Goal: Task Accomplishment & Management: Manage account settings

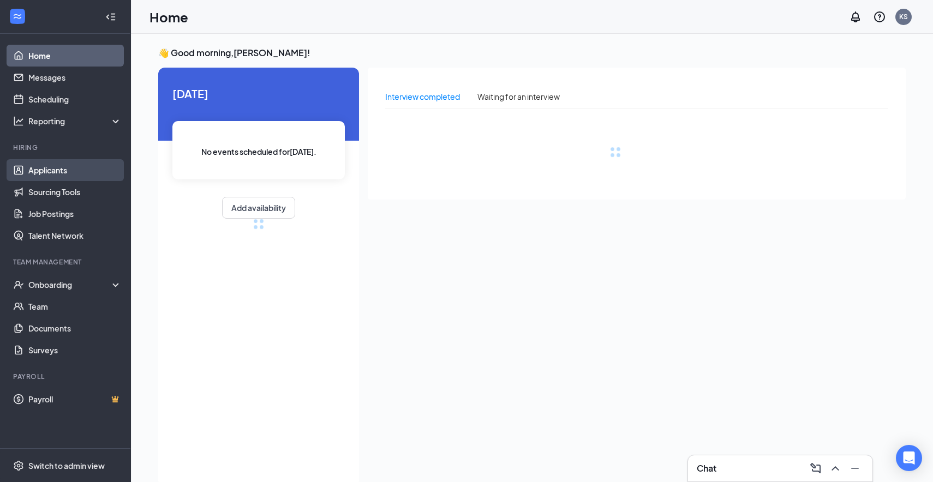
click at [68, 173] on link "Applicants" at bounding box center [74, 170] width 93 height 22
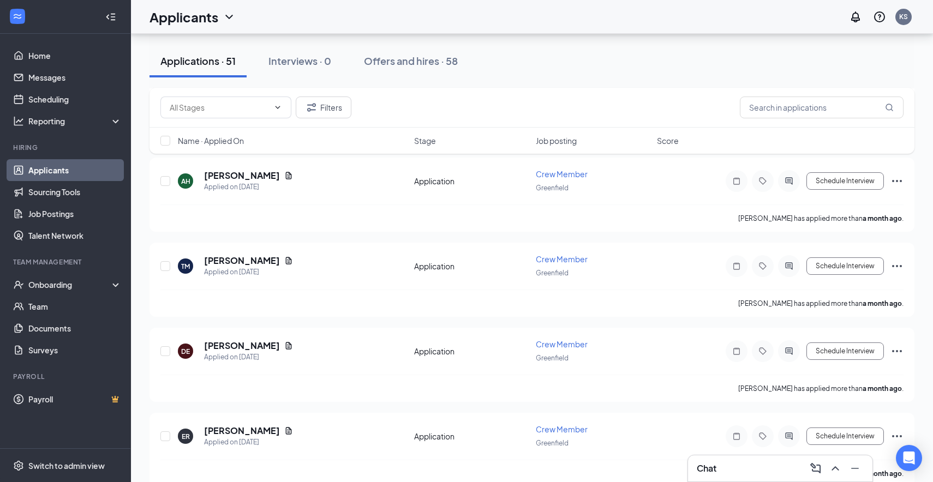
scroll to position [4039, 0]
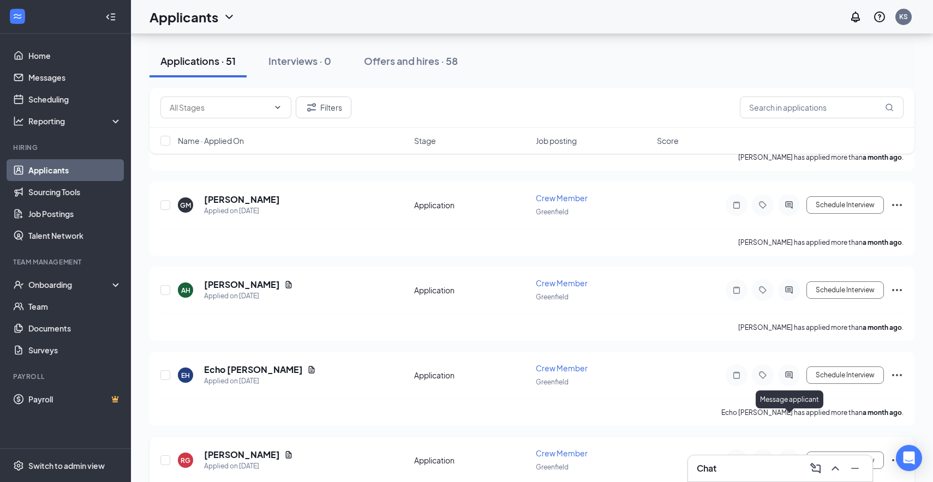
click at [793, 456] on icon "ActiveChat" at bounding box center [788, 460] width 13 height 9
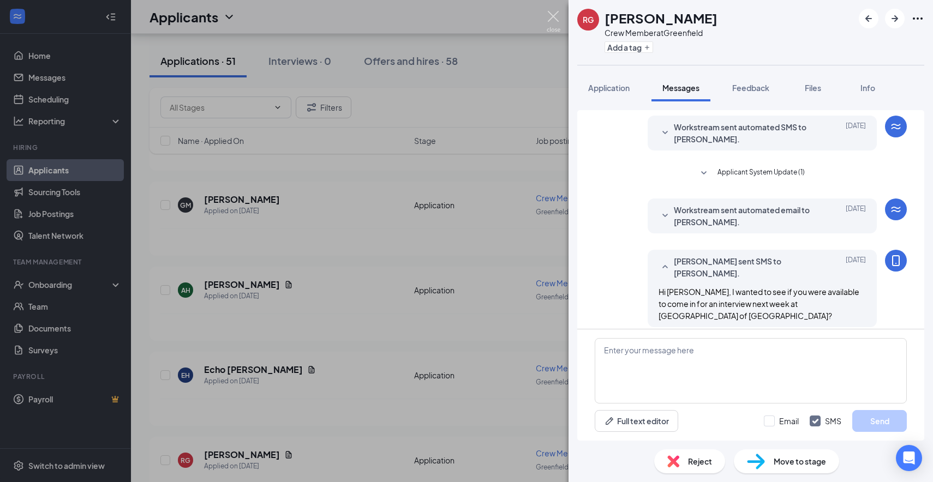
click at [550, 13] on img at bounding box center [554, 21] width 14 height 21
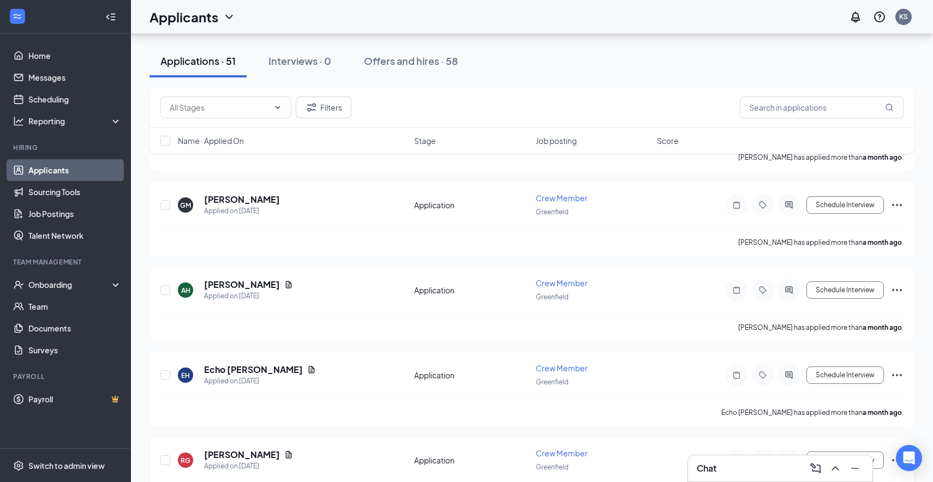
click at [897, 454] on icon "Ellipses" at bounding box center [896, 460] width 13 height 13
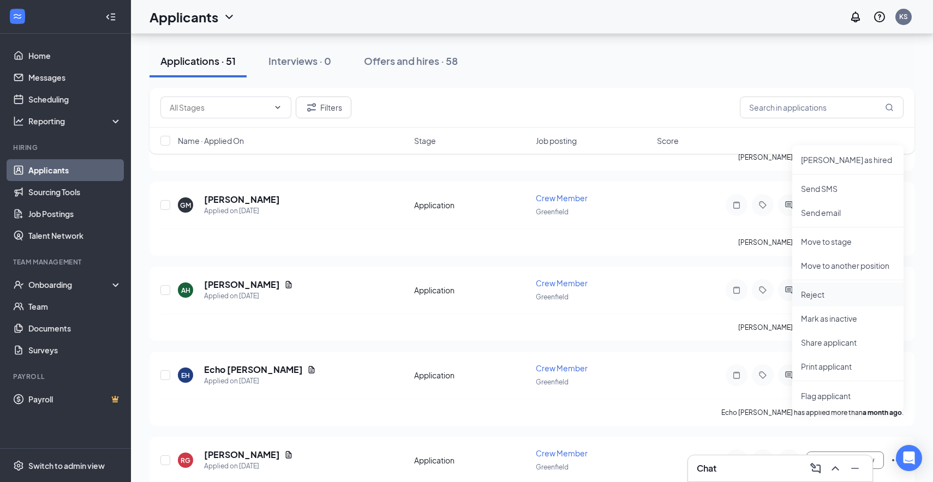
click at [809, 293] on p "Reject" at bounding box center [848, 294] width 94 height 11
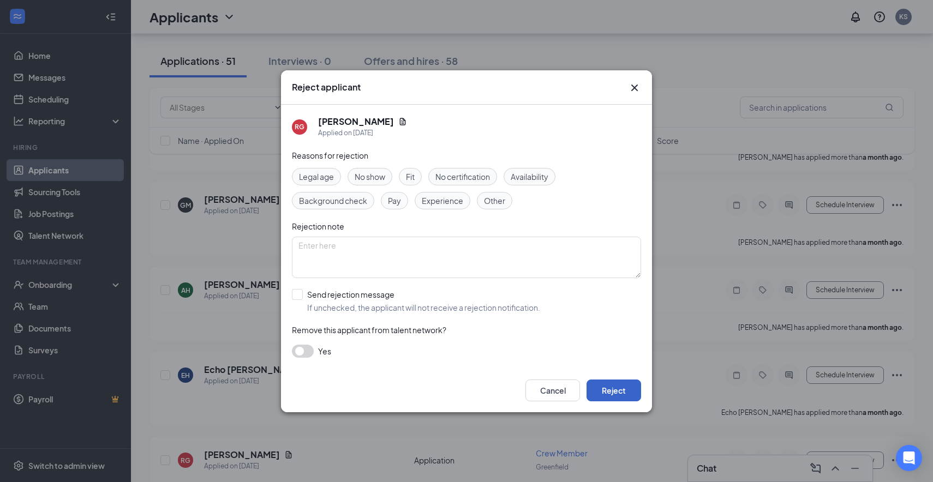
click at [622, 392] on button "Reject" at bounding box center [613, 391] width 55 height 22
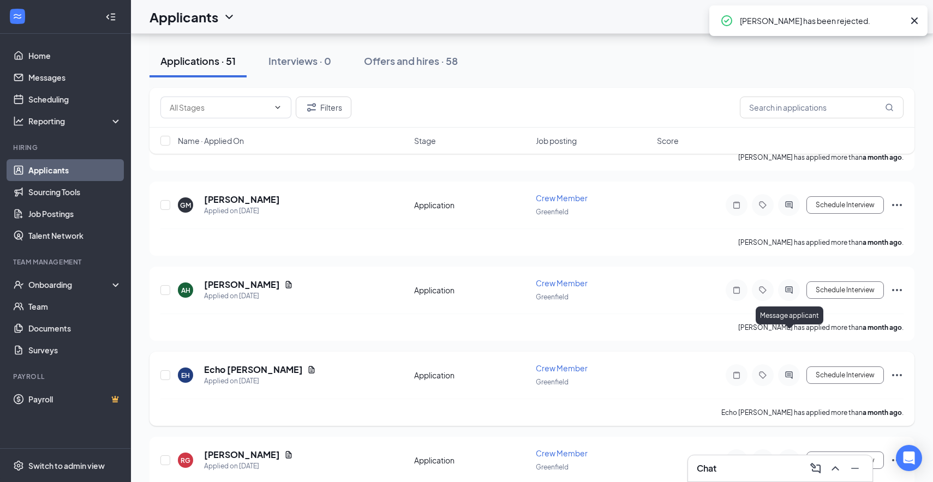
click at [793, 371] on icon "ActiveChat" at bounding box center [788, 375] width 13 height 9
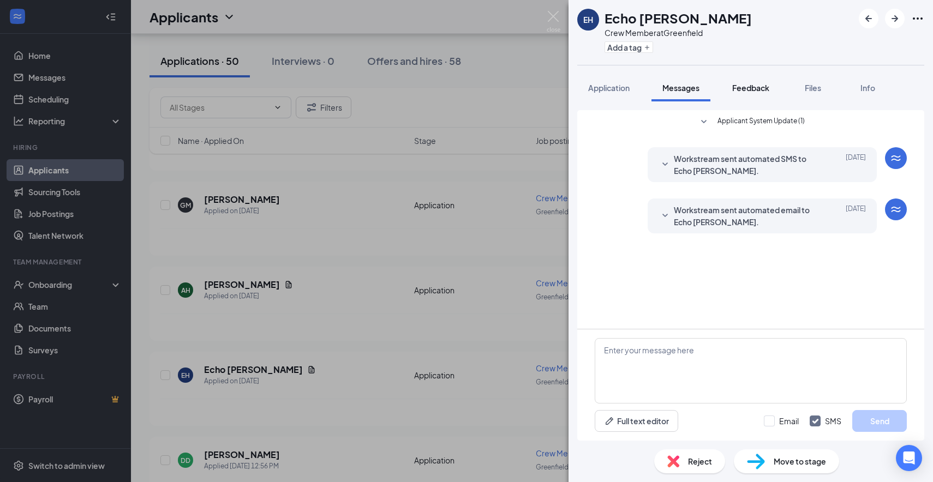
click at [755, 88] on span "Feedback" at bounding box center [750, 88] width 37 height 10
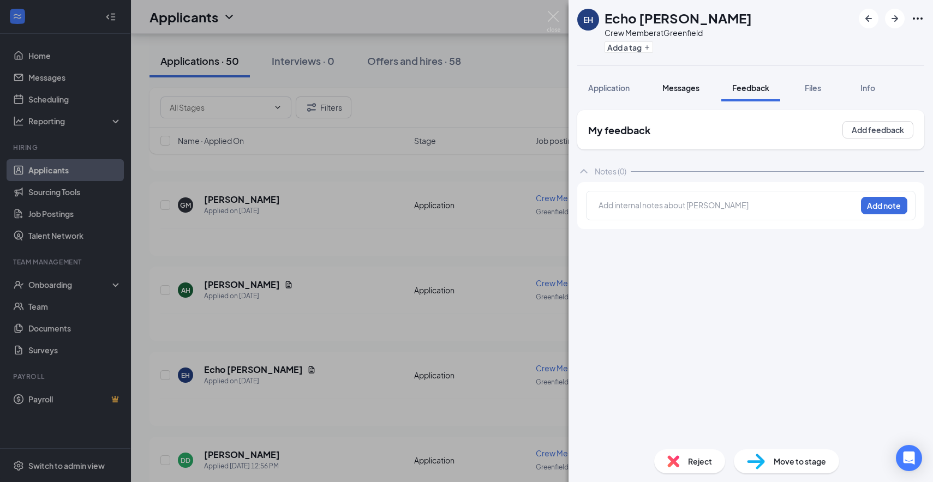
click at [696, 91] on span "Messages" at bounding box center [680, 88] width 37 height 10
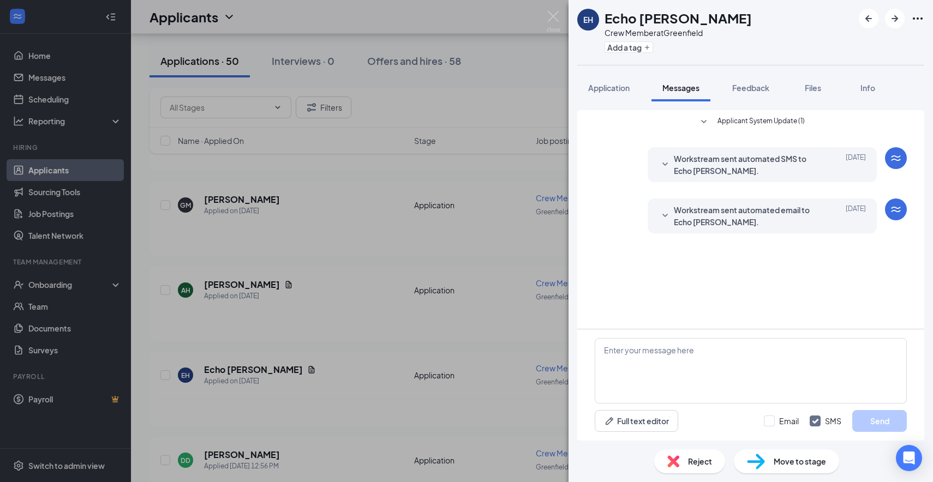
click at [231, 329] on div "EH Echo [PERSON_NAME] Crew Member at [GEOGRAPHIC_DATA] Add a tag Application Me…" at bounding box center [466, 241] width 933 height 482
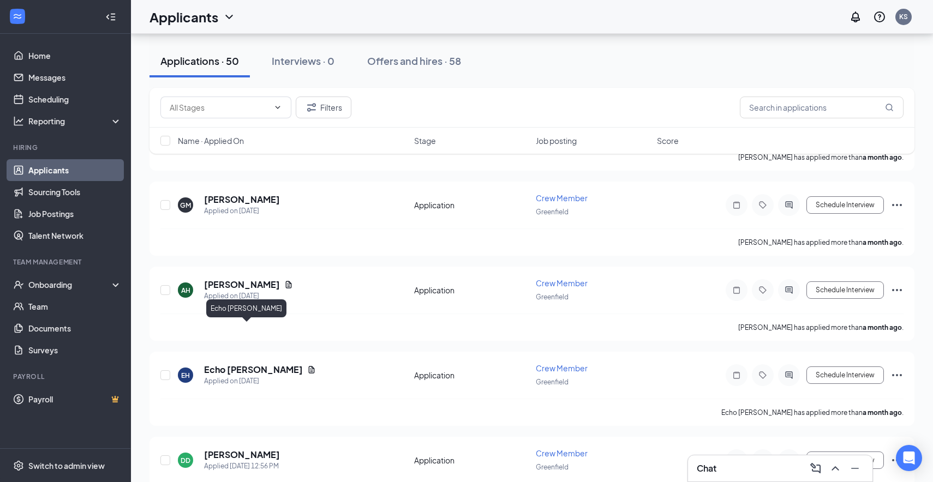
click at [231, 364] on h5 "Echo [PERSON_NAME]" at bounding box center [253, 370] width 99 height 12
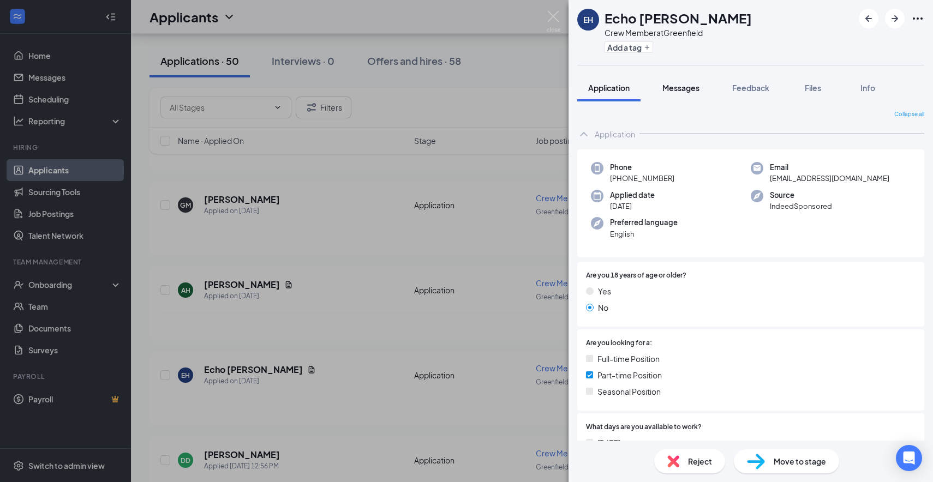
click at [671, 84] on span "Messages" at bounding box center [680, 88] width 37 height 10
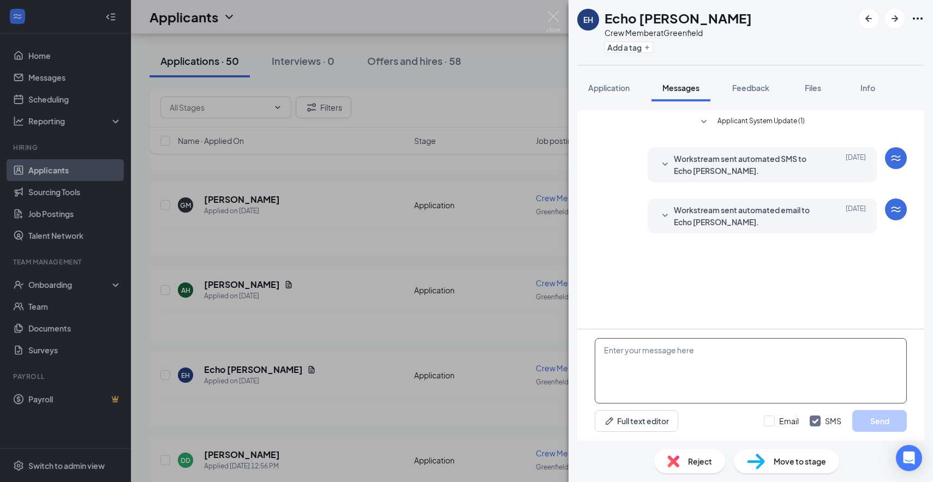
click at [664, 379] on textarea at bounding box center [751, 370] width 312 height 65
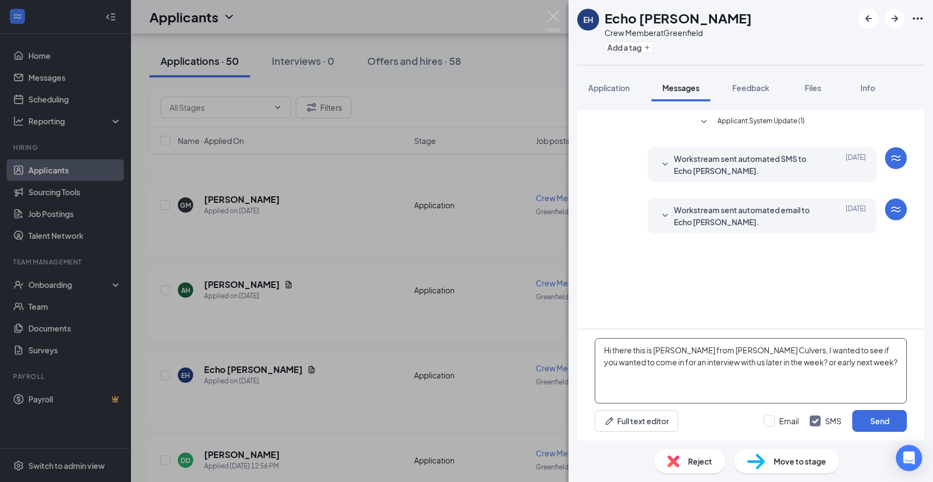
drag, startPoint x: 856, startPoint y: 369, endPoint x: 586, endPoint y: 326, distance: 273.0
click at [586, 326] on div "Applicant System Update (1) Workstream sent automated SMS to Echo [PERSON_NAME]…" at bounding box center [750, 275] width 347 height 331
type textarea "Hi there this is [PERSON_NAME] from [PERSON_NAME] Culvers, I wanted to see if y…"
click at [871, 419] on button "Send" at bounding box center [879, 421] width 55 height 22
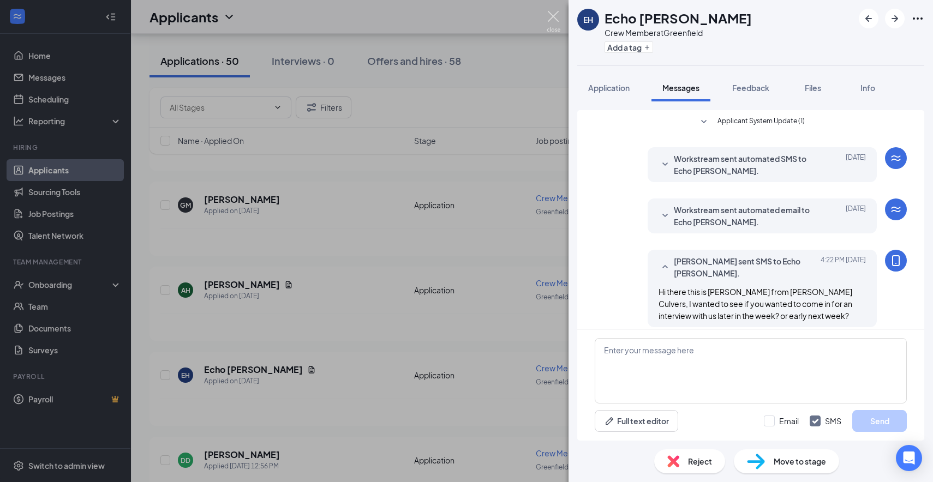
scroll to position [9, 0]
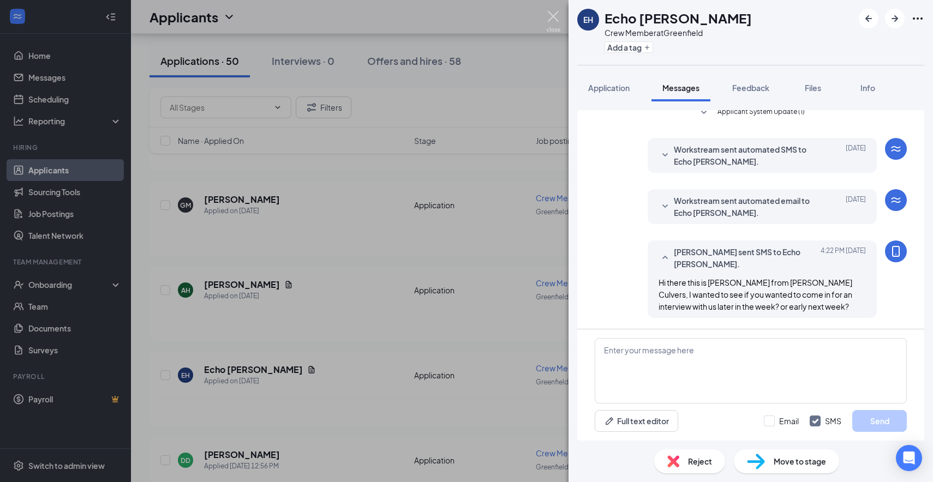
click at [552, 16] on img at bounding box center [554, 21] width 14 height 21
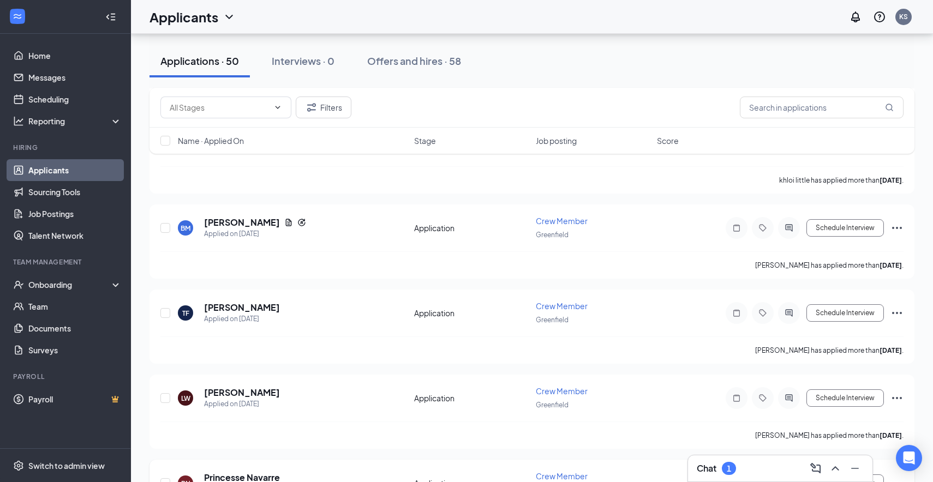
scroll to position [6496, 0]
click at [725, 465] on div "1" at bounding box center [729, 468] width 14 height 13
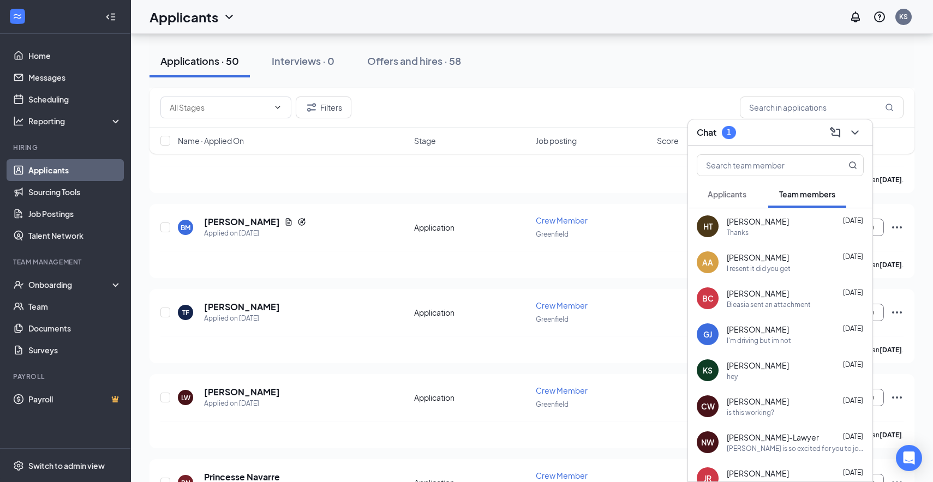
click at [736, 195] on span "Applicants" at bounding box center [726, 194] width 39 height 10
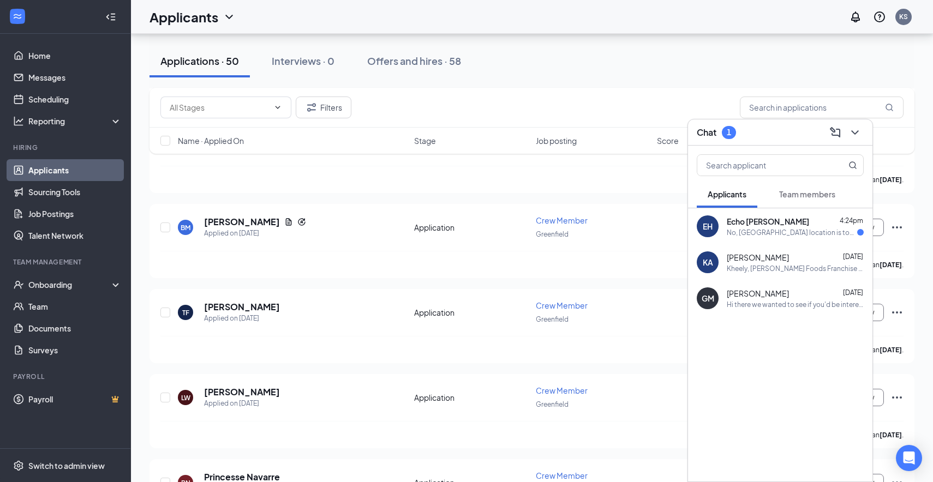
click at [747, 227] on div "Echo [PERSON_NAME] 4:24pm No, [GEOGRAPHIC_DATA] location is too far" at bounding box center [795, 226] width 137 height 21
click at [571, 460] on textarea at bounding box center [576, 460] width 153 height 26
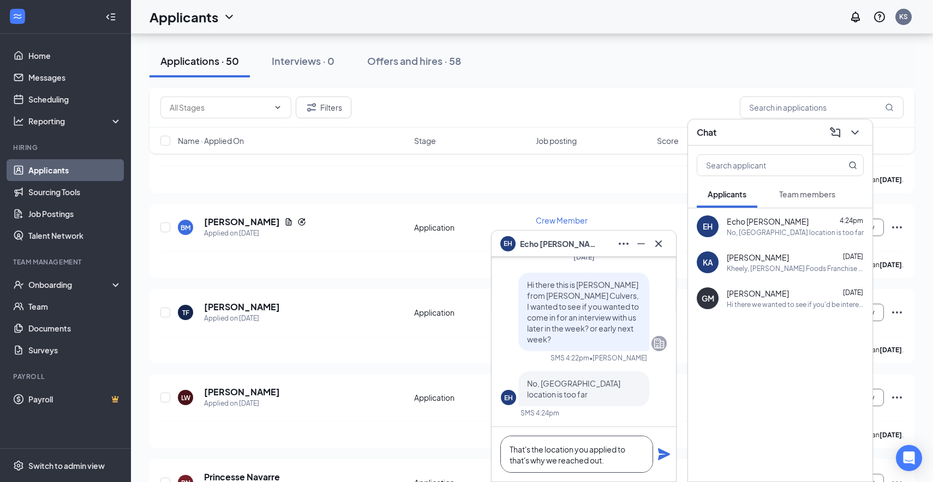
type textarea "That's the location you applied to that's why we reached out."
click at [664, 455] on icon "Plane" at bounding box center [664, 454] width 12 height 12
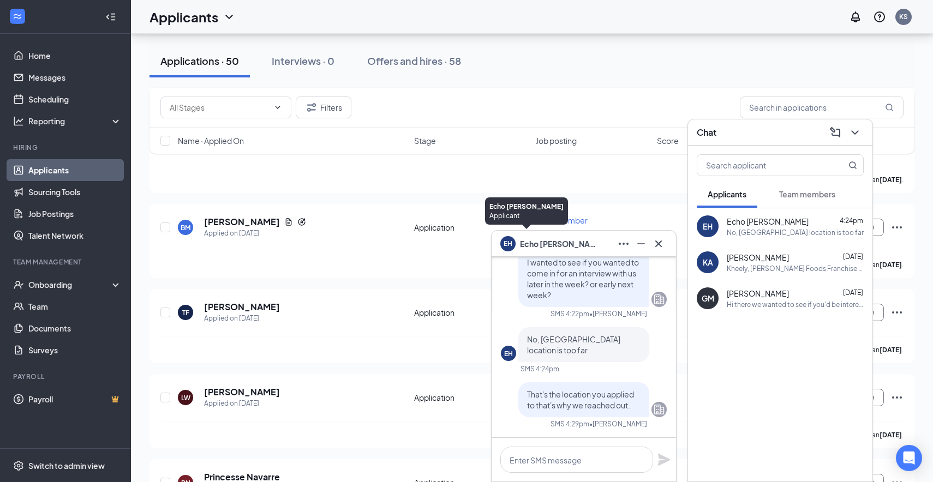
click at [518, 243] on div "EH" at bounding box center [508, 242] width 24 height 24
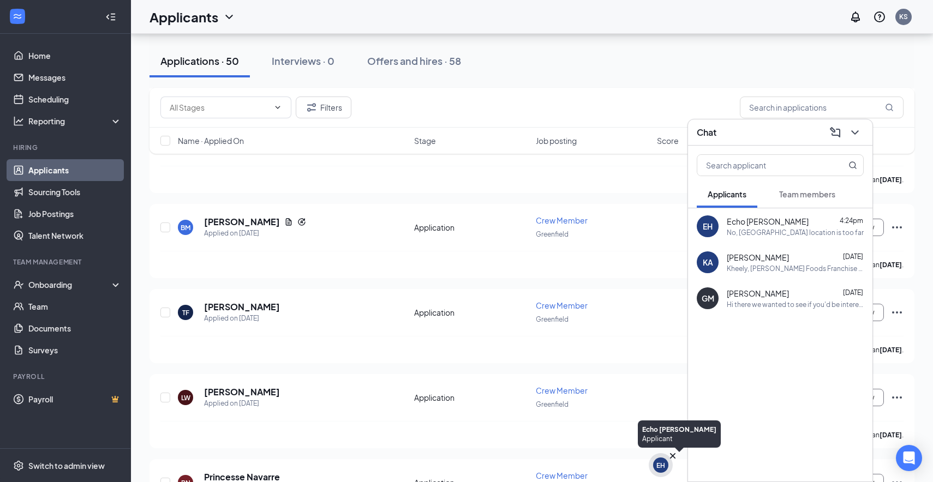
click at [665, 466] on div "EH" at bounding box center [660, 465] width 15 height 15
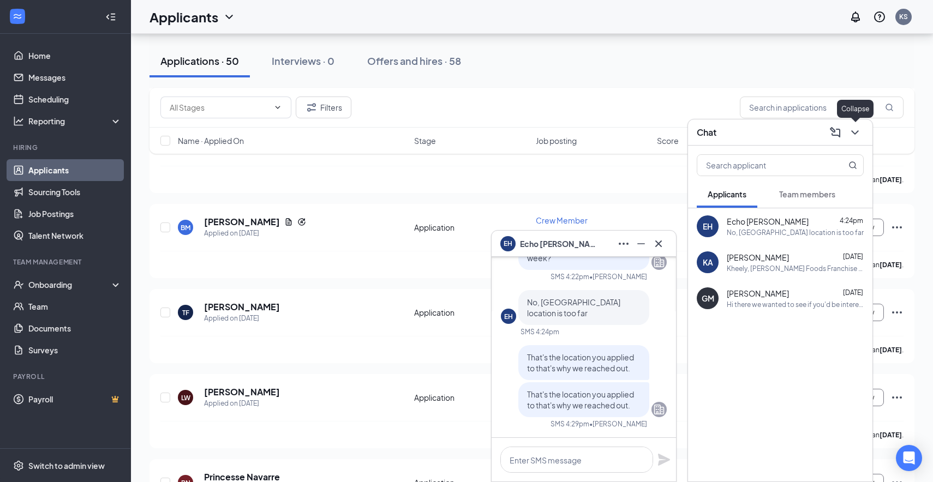
click at [856, 130] on icon "ChevronDown" at bounding box center [854, 132] width 13 height 13
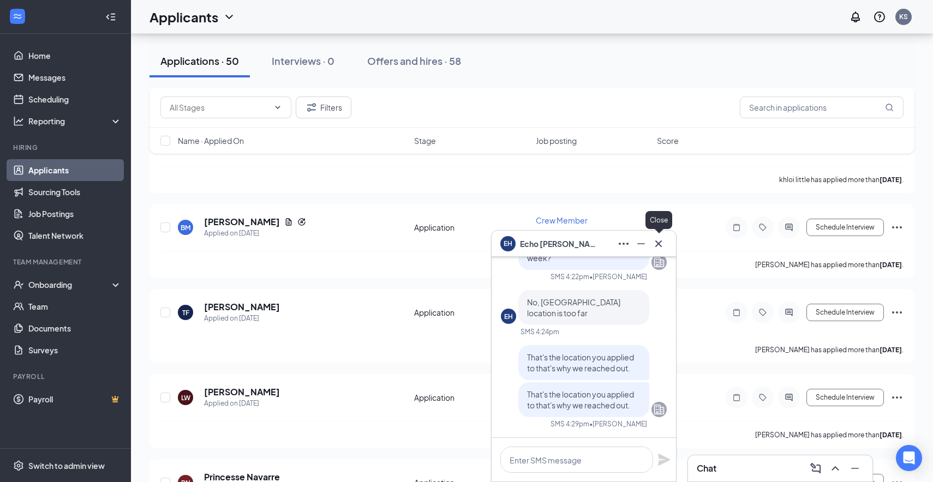
click at [664, 238] on icon "Cross" at bounding box center [658, 243] width 13 height 13
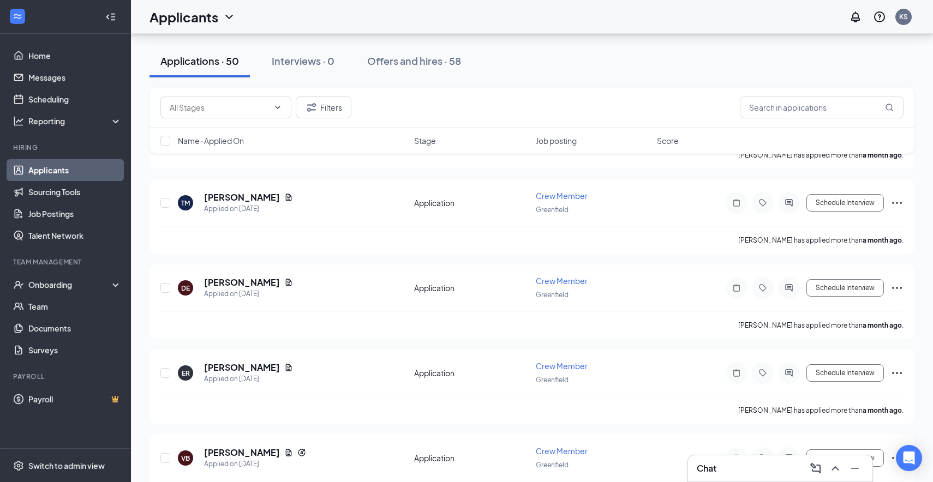
scroll to position [8180, 0]
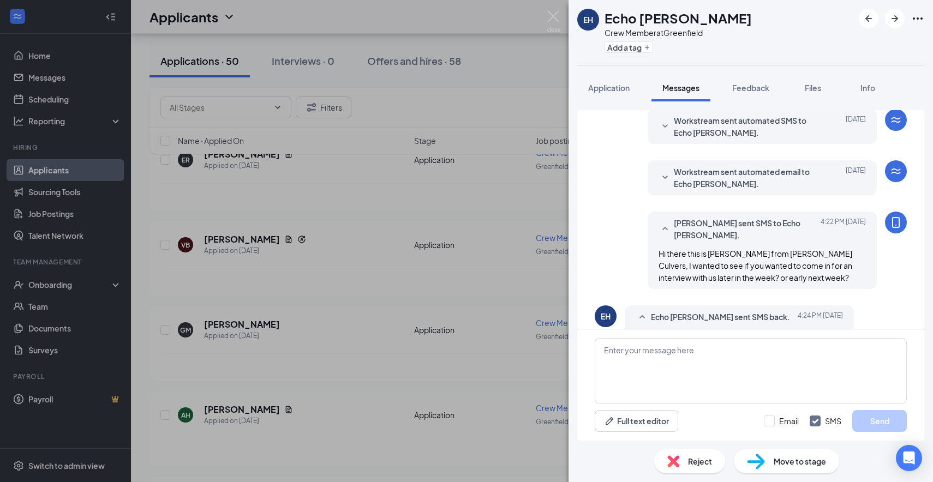
scroll to position [150, 0]
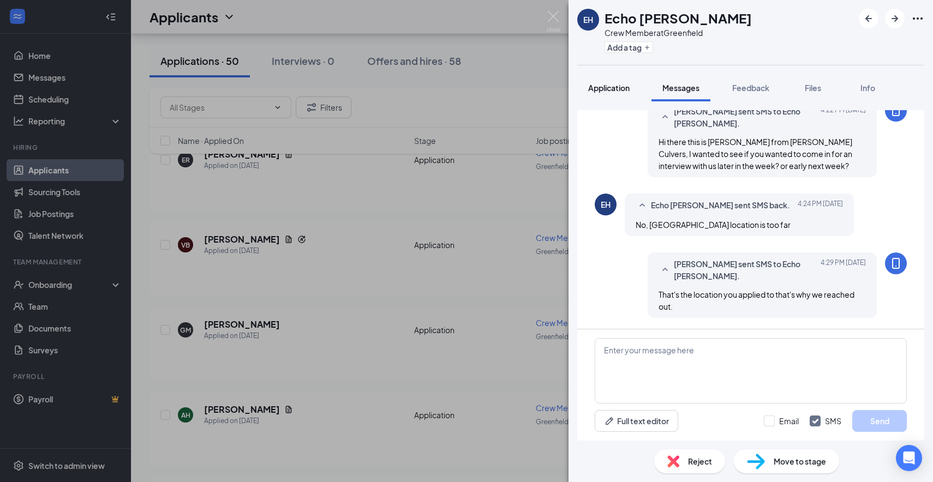
click at [611, 88] on span "Application" at bounding box center [608, 88] width 41 height 10
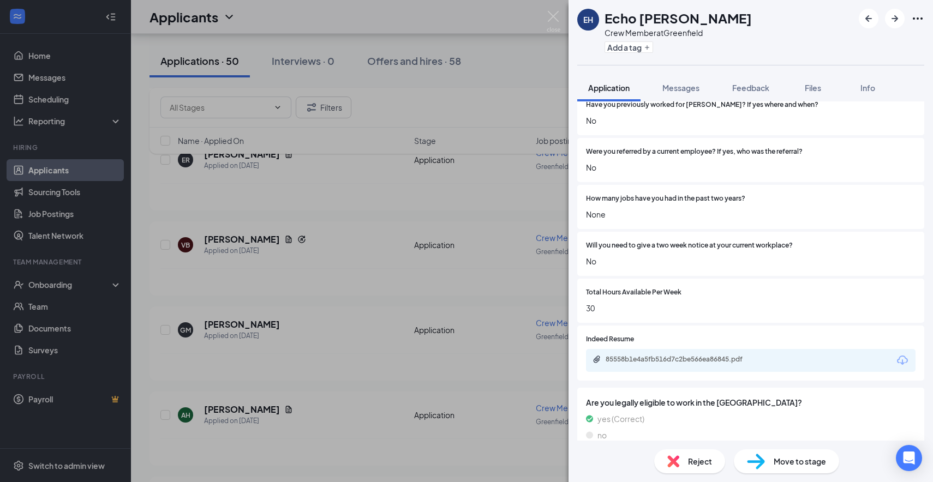
scroll to position [671, 0]
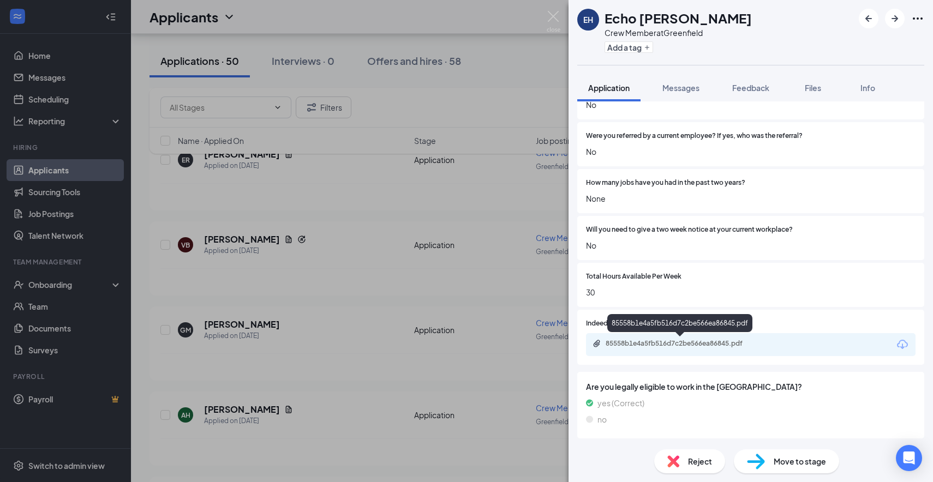
click at [671, 344] on div "85558b1e4a5fb516d7c2be566ea86845.pdf" at bounding box center [681, 343] width 153 height 9
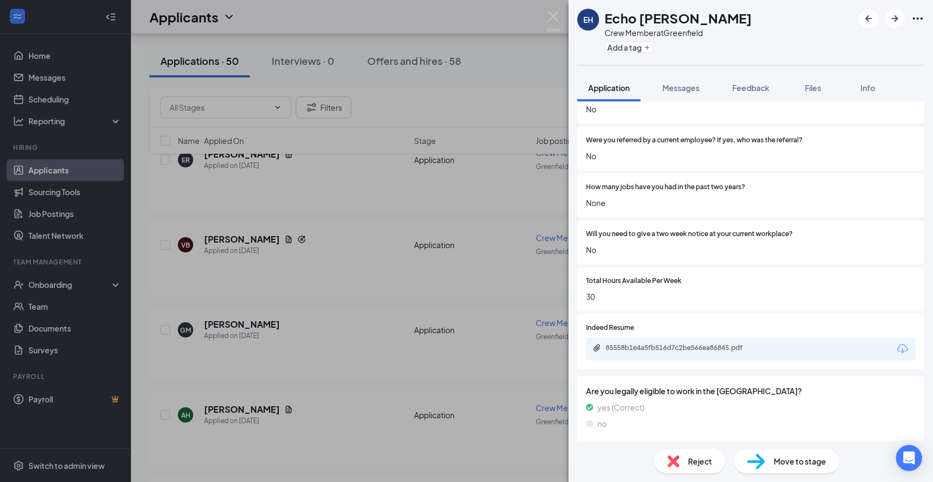
click at [701, 459] on span "Reject" at bounding box center [700, 461] width 24 height 12
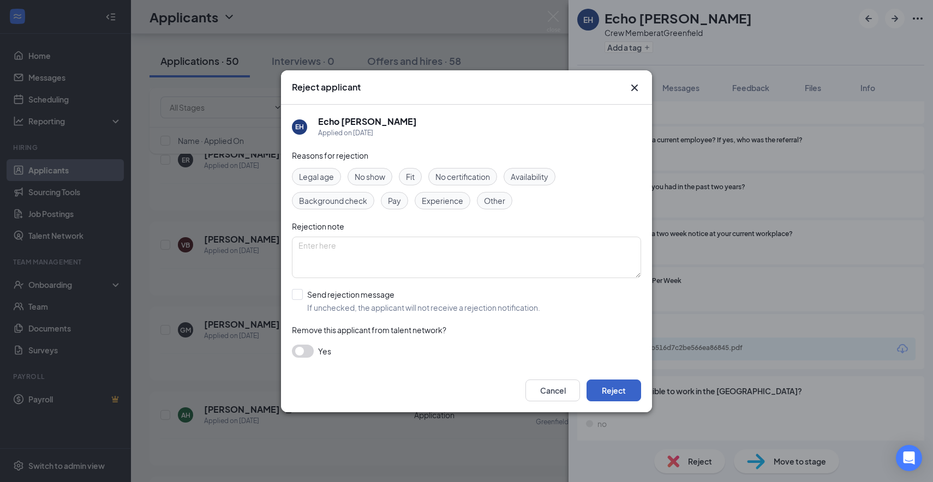
click at [614, 389] on button "Reject" at bounding box center [613, 391] width 55 height 22
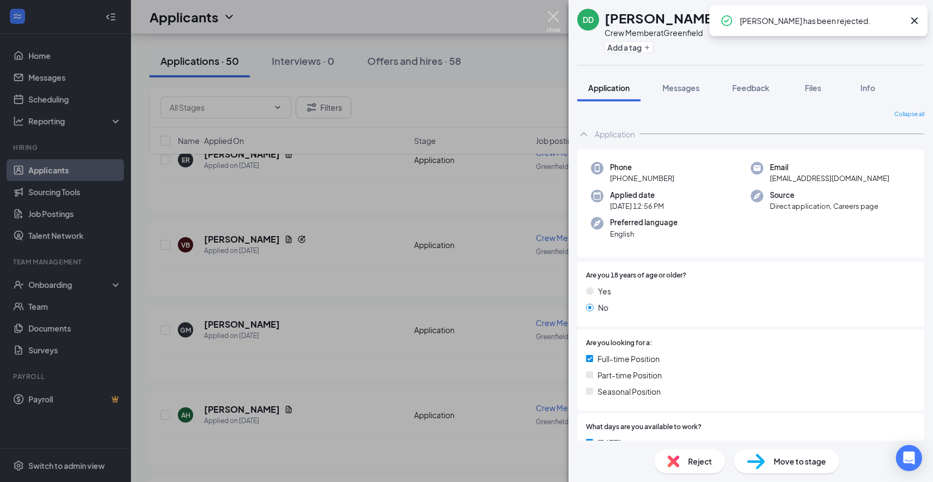
click at [551, 19] on img at bounding box center [554, 21] width 14 height 21
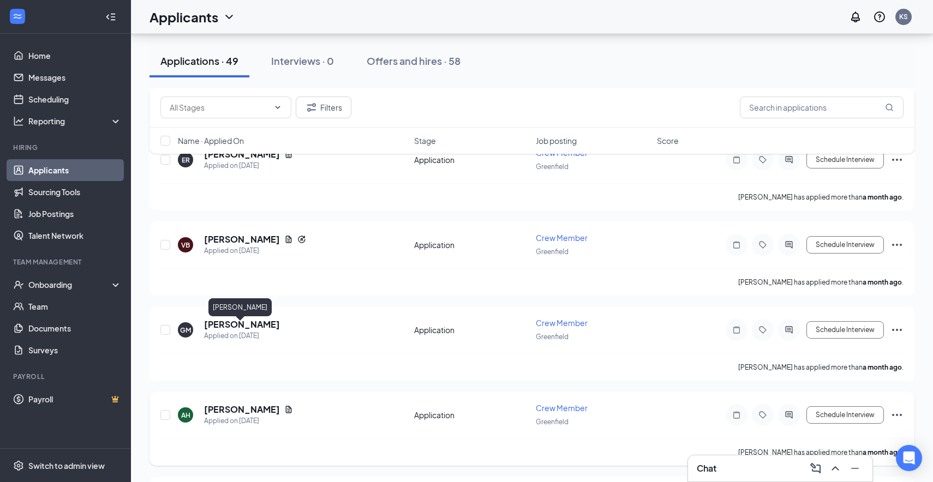
click at [222, 404] on h5 "[PERSON_NAME]" at bounding box center [242, 410] width 76 height 12
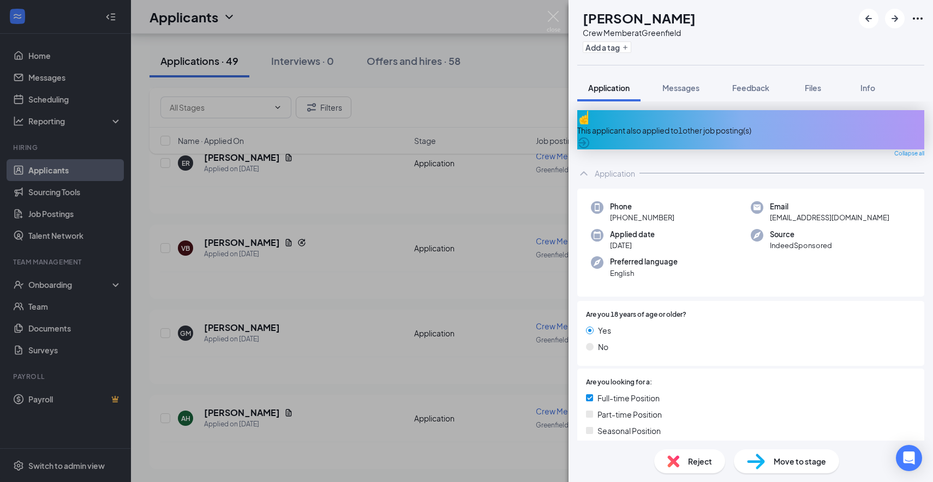
scroll to position [8011, 0]
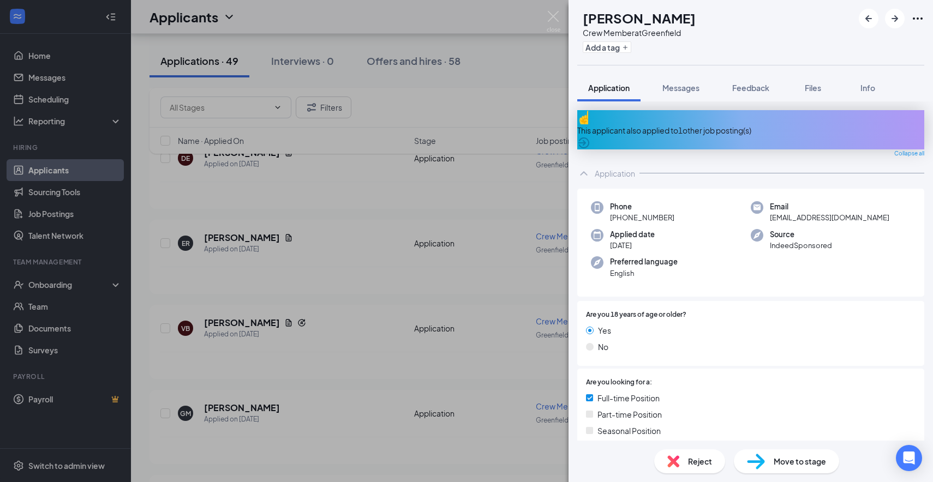
click at [688, 124] on div "This applicant also applied to 1 other job posting(s)" at bounding box center [750, 130] width 347 height 12
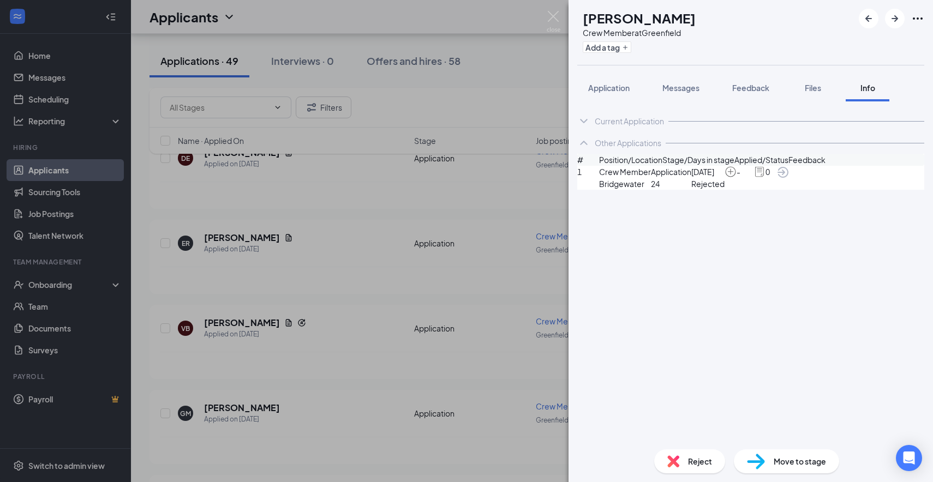
click at [629, 129] on div "Current Application" at bounding box center [750, 121] width 347 height 22
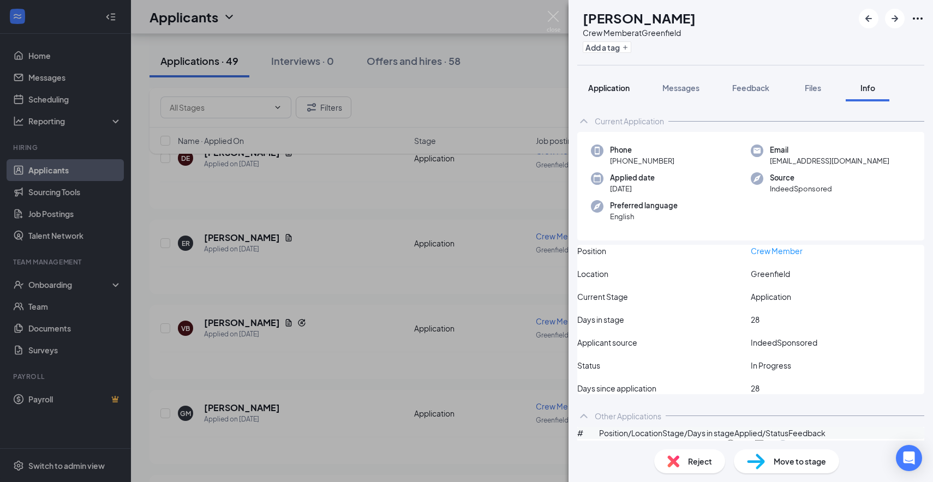
click at [619, 87] on span "Application" at bounding box center [608, 88] width 41 height 10
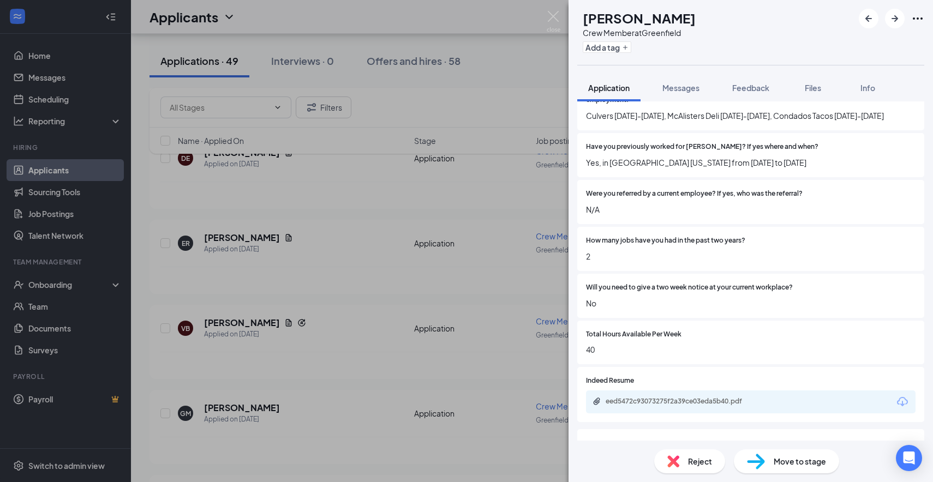
scroll to position [711, 0]
click at [653, 383] on div "eed5472c93073275f2a39ce03eda5b40.pdf" at bounding box center [679, 374] width 145 height 22
click at [653, 397] on div "eed5472c93073275f2a39ce03eda5b40.pdf" at bounding box center [681, 401] width 153 height 9
click at [557, 19] on img at bounding box center [554, 21] width 14 height 21
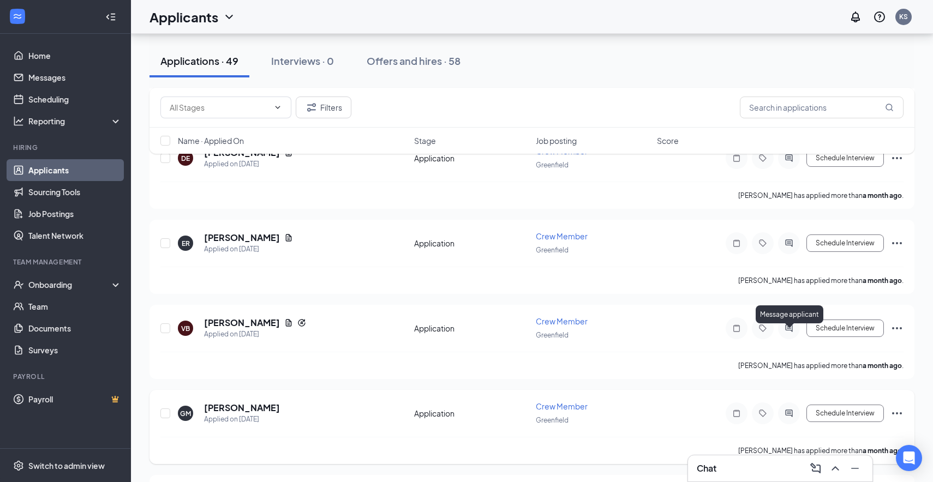
click at [789, 410] on icon "ActiveChat" at bounding box center [788, 413] width 7 height 7
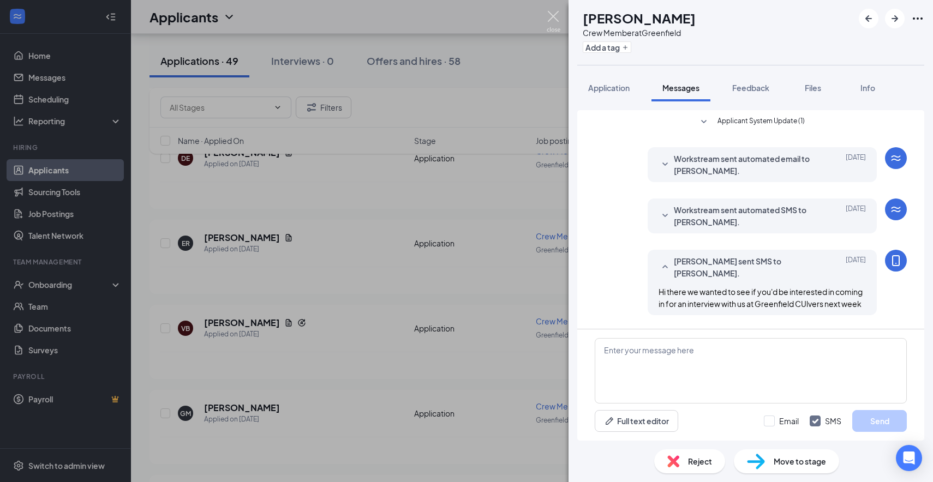
click at [557, 17] on img at bounding box center [554, 21] width 14 height 21
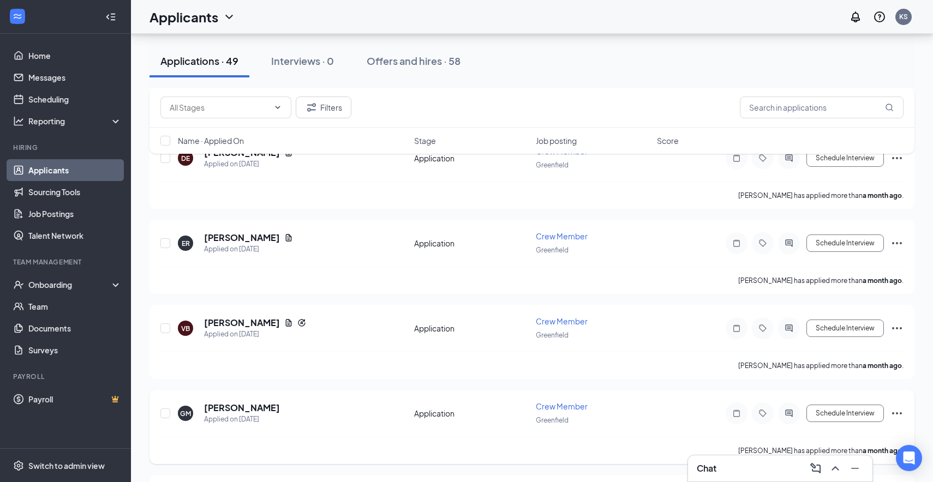
click at [892, 407] on icon "Ellipses" at bounding box center [896, 413] width 13 height 13
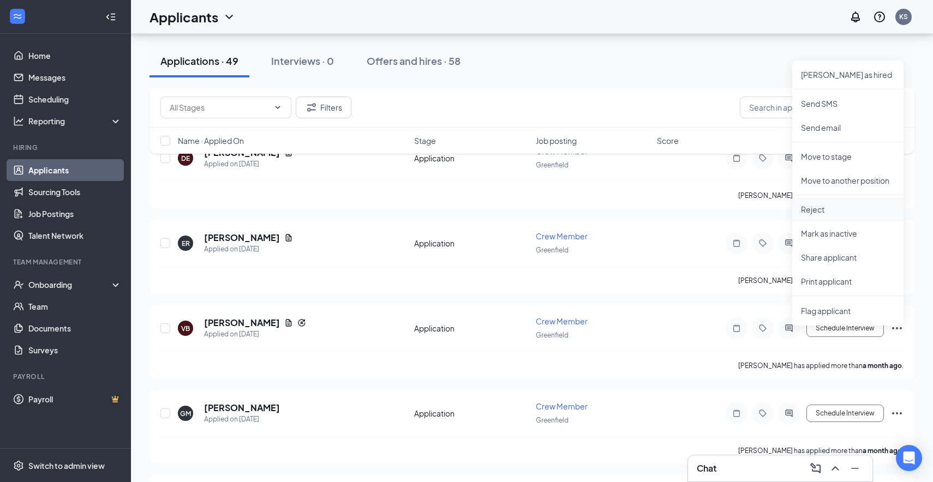
click at [820, 208] on p "Reject" at bounding box center [848, 209] width 94 height 11
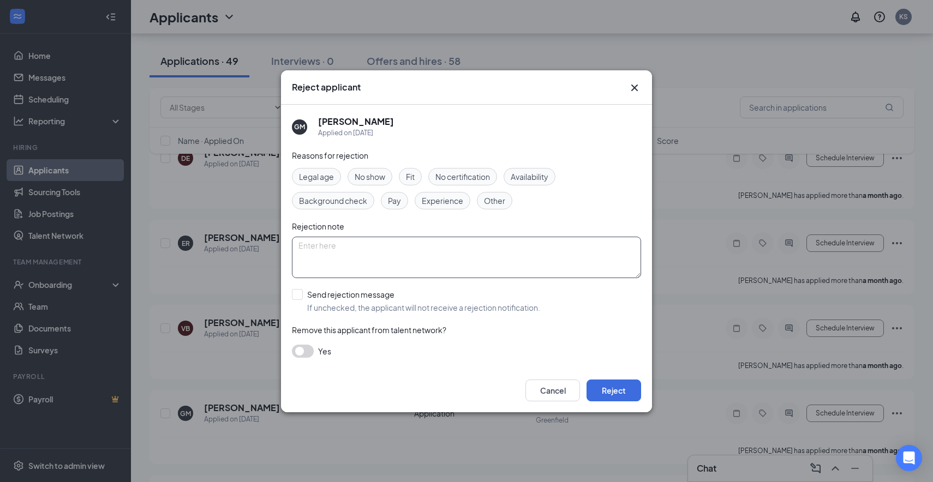
click at [517, 262] on textarea at bounding box center [466, 257] width 349 height 41
click at [303, 291] on input "Send rejection message If unchecked, the applicant will not receive a rejection…" at bounding box center [416, 301] width 248 height 24
checkbox input "true"
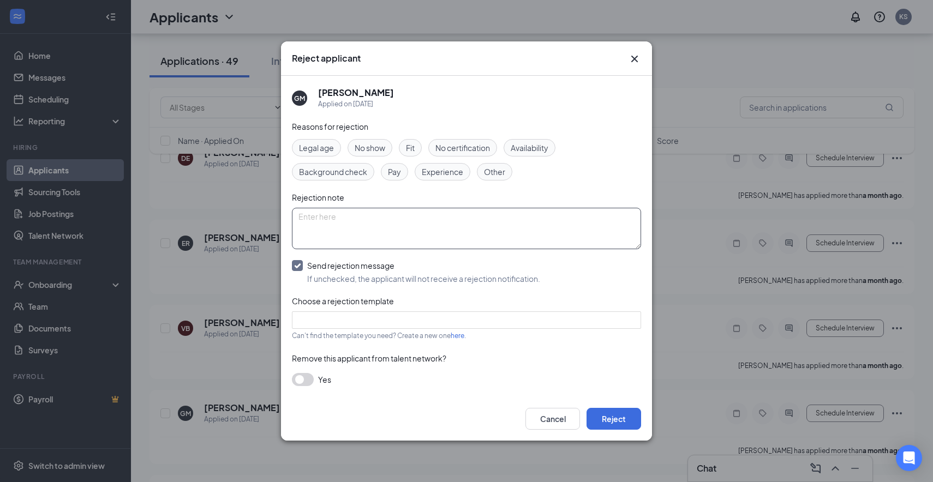
click at [338, 240] on textarea at bounding box center [466, 228] width 349 height 41
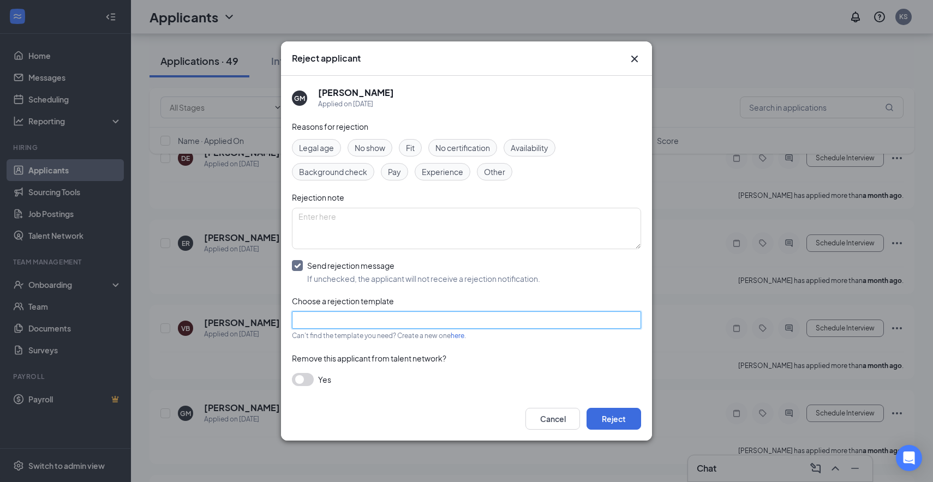
click at [625, 317] on input "search" at bounding box center [462, 320] width 328 height 16
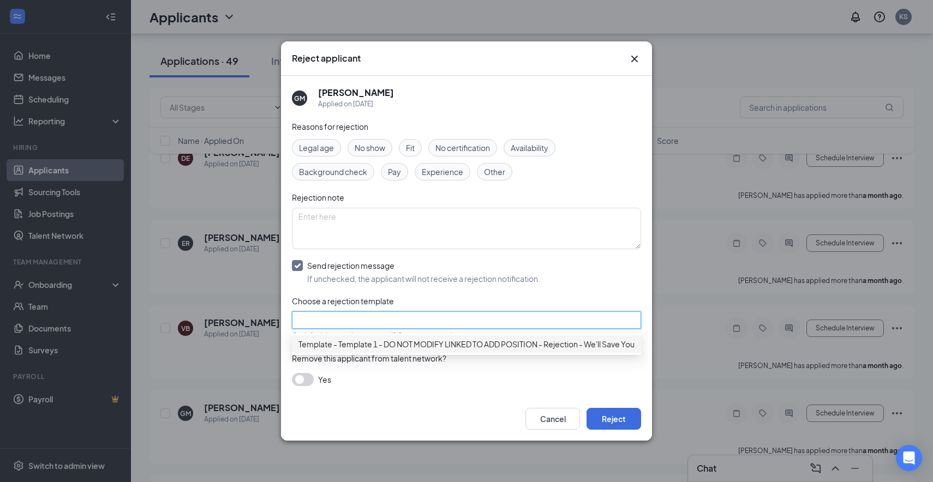
click at [565, 346] on span "Template - Template 1 - DO NOT MODIFY LINKED TO ADD POSITION - Rejection - We'l…" at bounding box center [488, 344] width 380 height 12
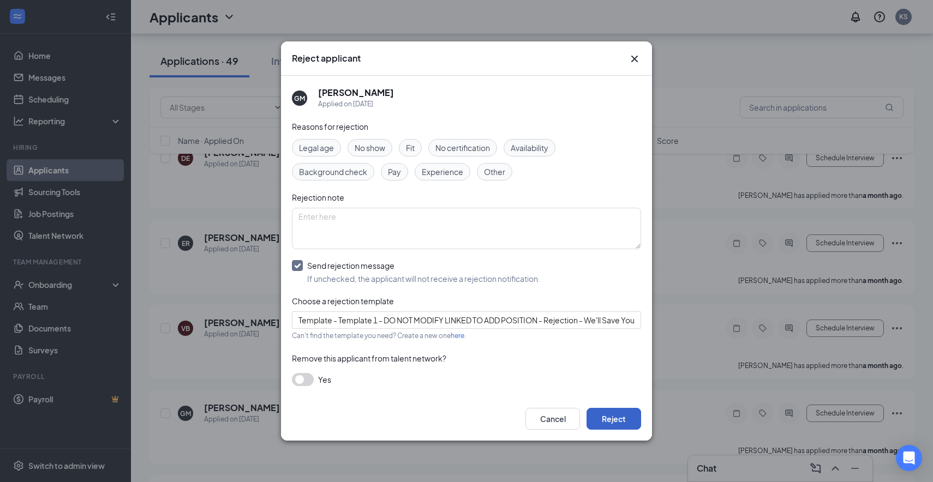
click at [599, 420] on button "Reject" at bounding box center [613, 419] width 55 height 22
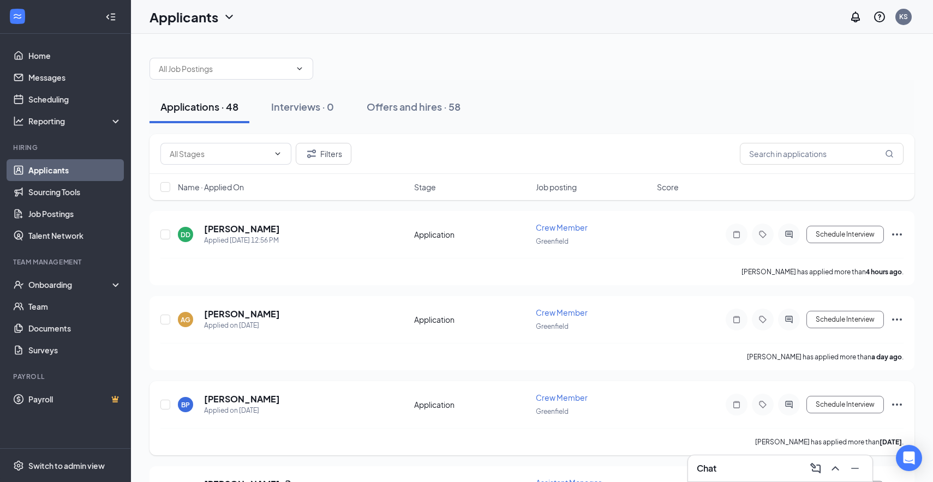
click at [344, 418] on div "BP [PERSON_NAME] Applied on [DATE] Application Crew Member Greenfield Schedule …" at bounding box center [531, 410] width 743 height 36
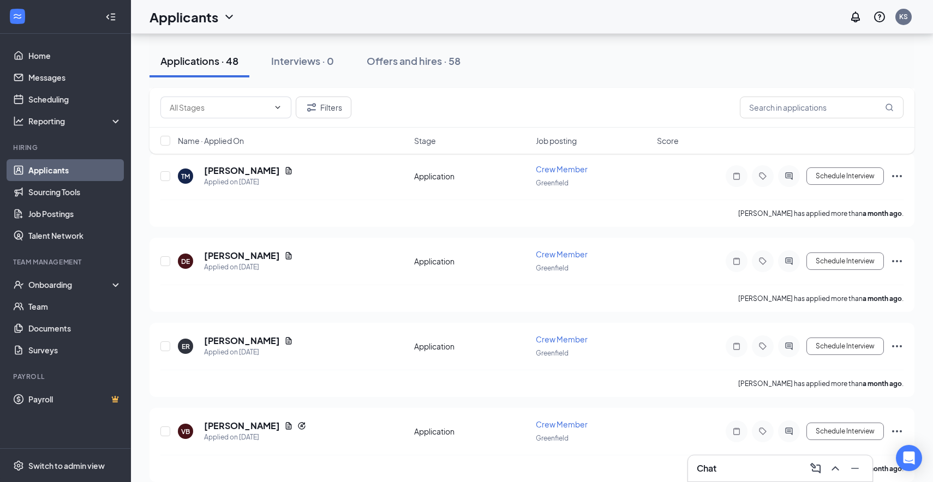
scroll to position [7843, 0]
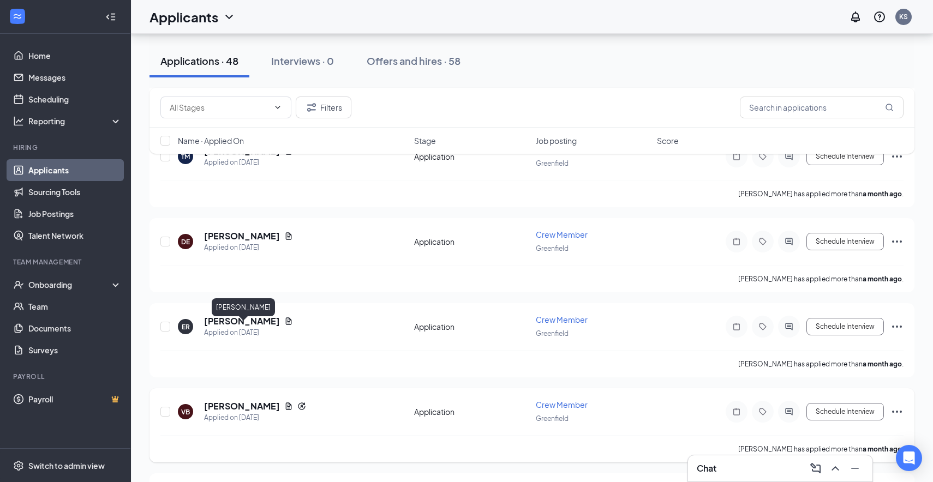
click at [259, 400] on h5 "[PERSON_NAME]" at bounding box center [242, 406] width 76 height 12
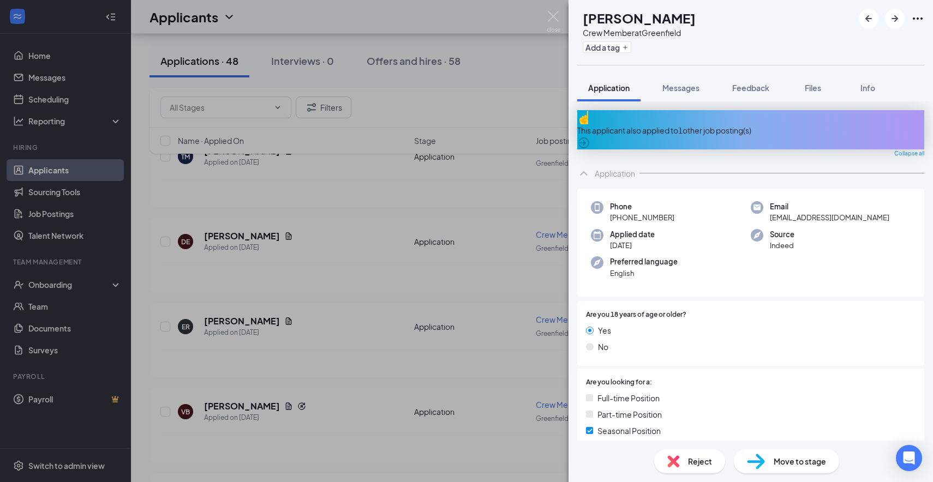
click at [671, 131] on div "This applicant also applied to 1 other job posting(s)" at bounding box center [750, 129] width 347 height 39
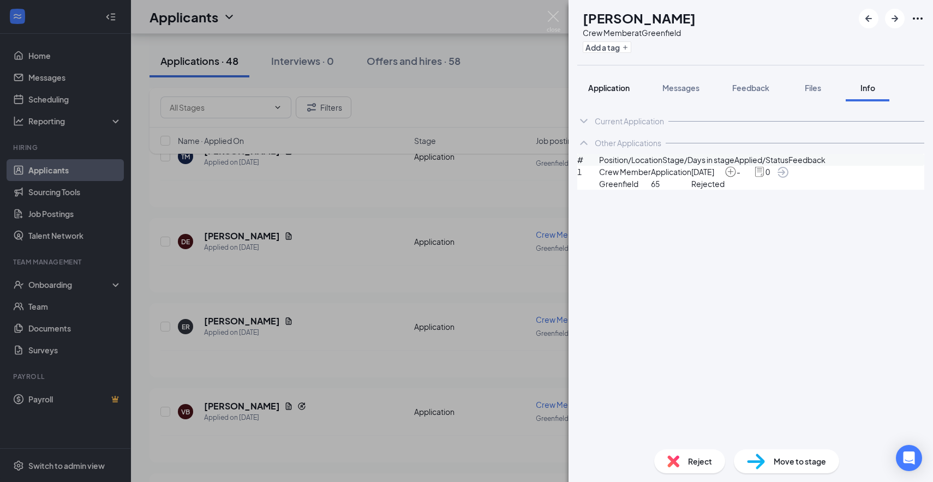
click at [615, 87] on span "Application" at bounding box center [608, 88] width 41 height 10
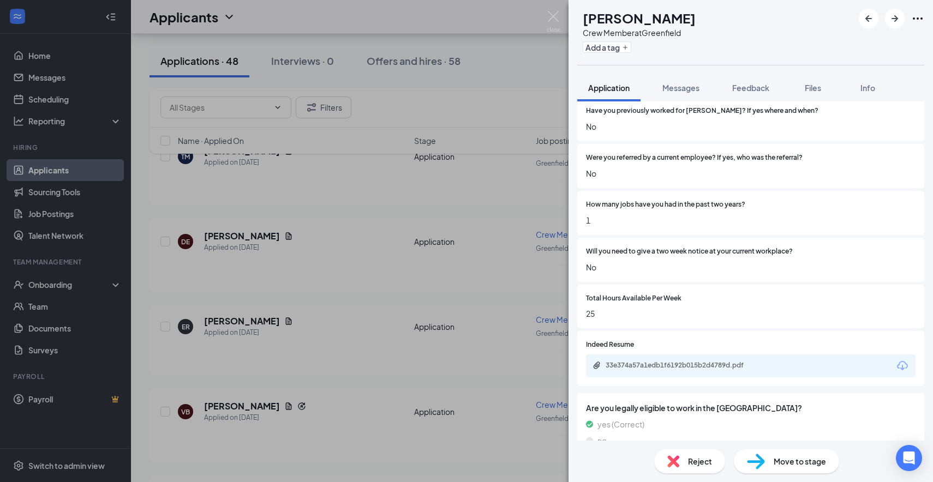
scroll to position [747, 0]
click at [669, 360] on div "33e374a57a1edb1f6192b015b2d4789d.pdf" at bounding box center [681, 364] width 153 height 9
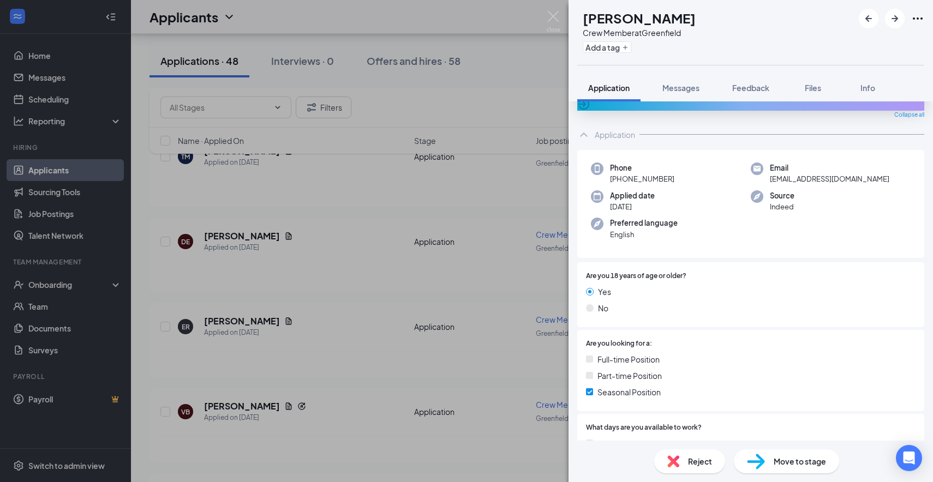
scroll to position [0, 0]
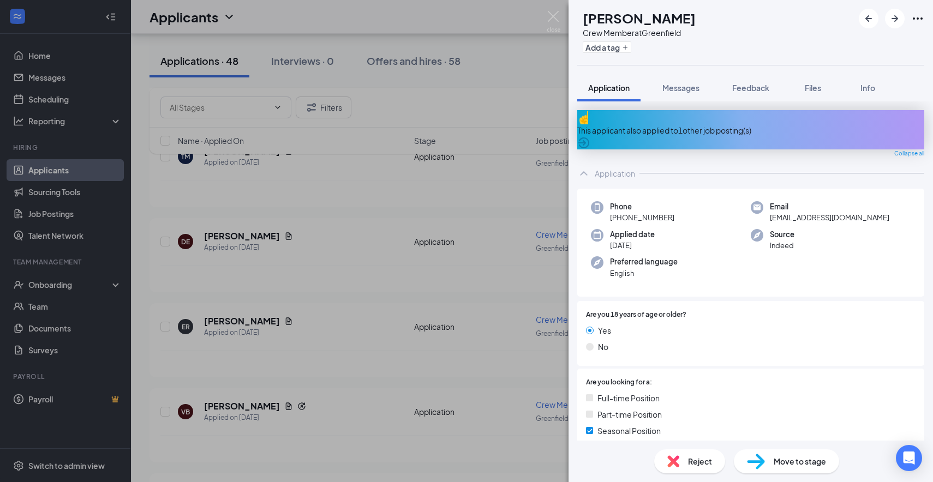
click at [702, 466] on span "Reject" at bounding box center [700, 461] width 24 height 12
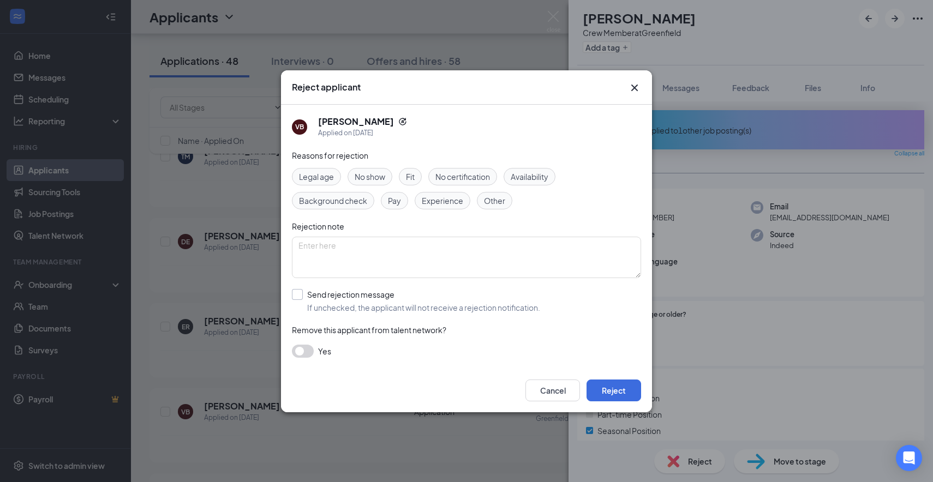
click at [302, 296] on input "Send rejection message If unchecked, the applicant will not receive a rejection…" at bounding box center [416, 301] width 248 height 24
checkbox input "true"
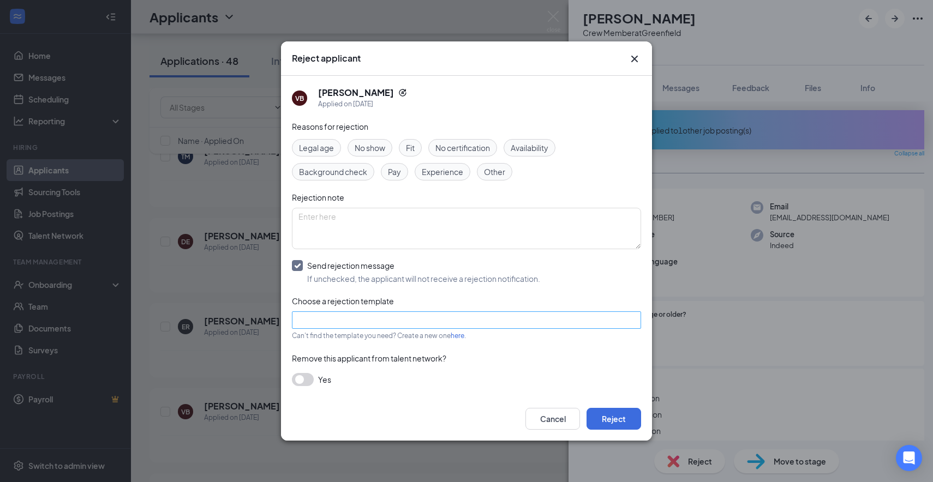
click at [627, 321] on div at bounding box center [466, 319] width 349 height 17
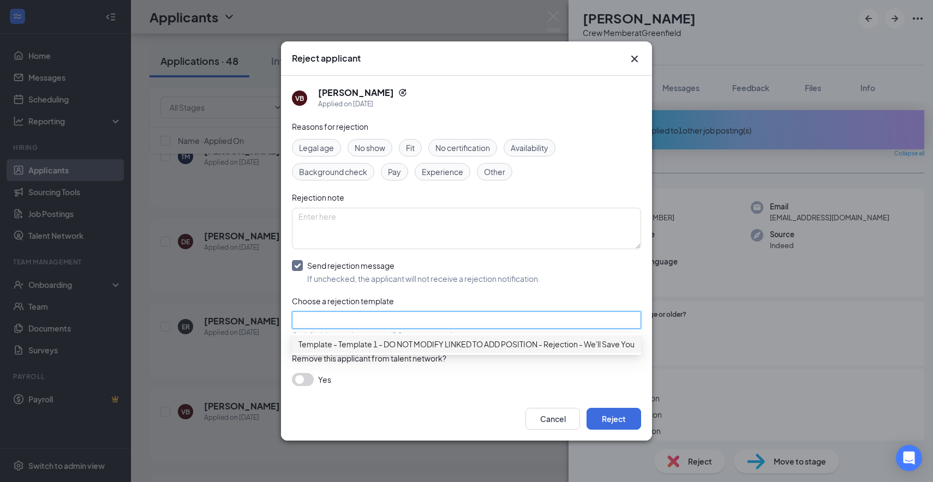
click at [561, 353] on div "Template - Template 1 - DO NOT MODIFY LINKED TO ADD POSITION - Rejection - We'l…" at bounding box center [466, 343] width 349 height 17
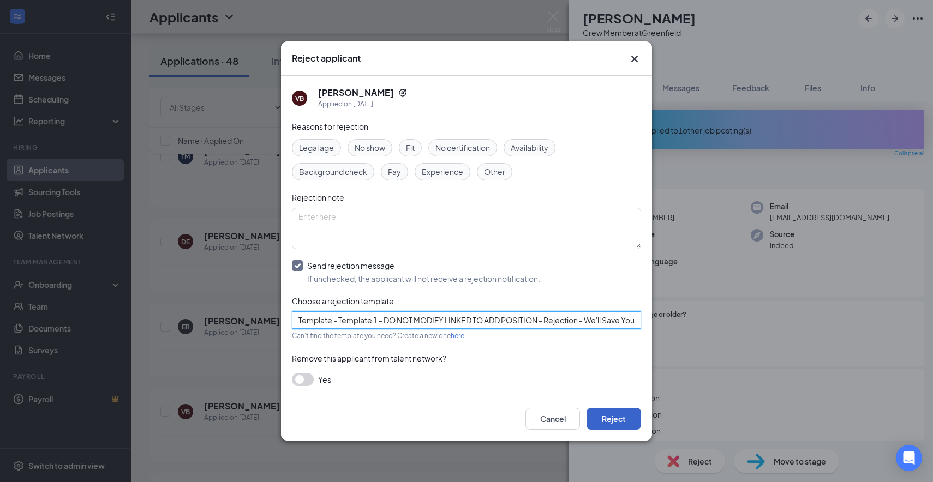
click at [602, 419] on button "Reject" at bounding box center [613, 419] width 55 height 22
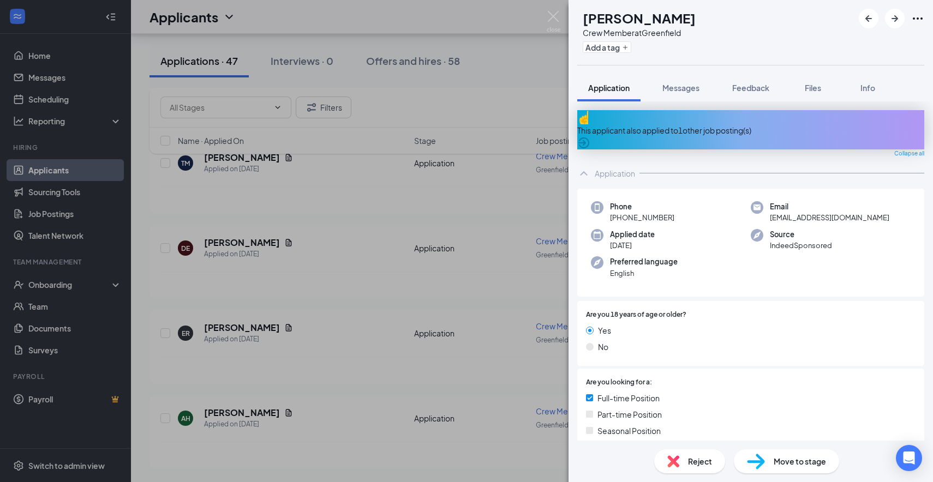
scroll to position [7674, 0]
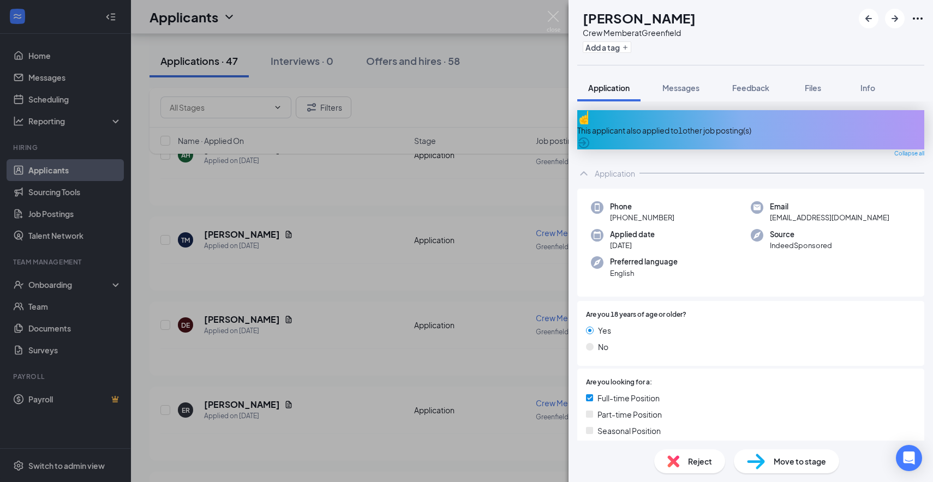
click at [560, 134] on div "AH [PERSON_NAME] Crew Member at [GEOGRAPHIC_DATA] Add a tag Application Message…" at bounding box center [466, 241] width 933 height 482
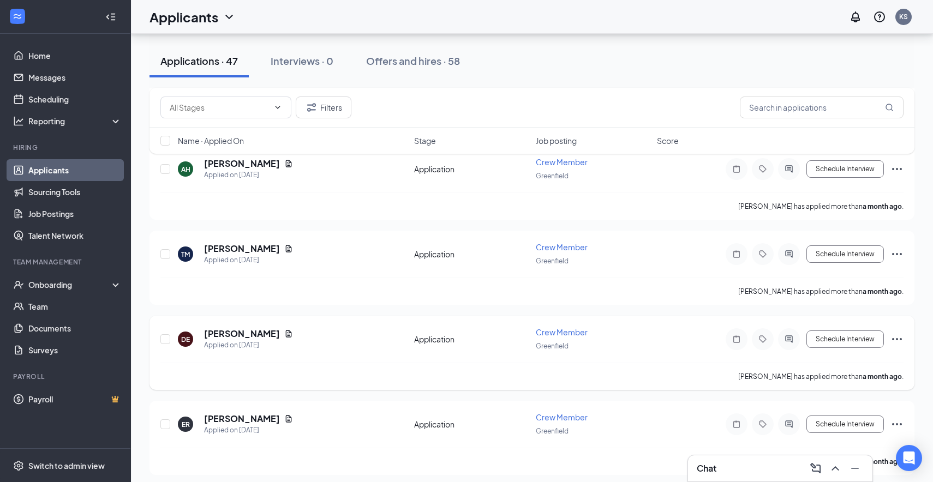
scroll to position [7662, 0]
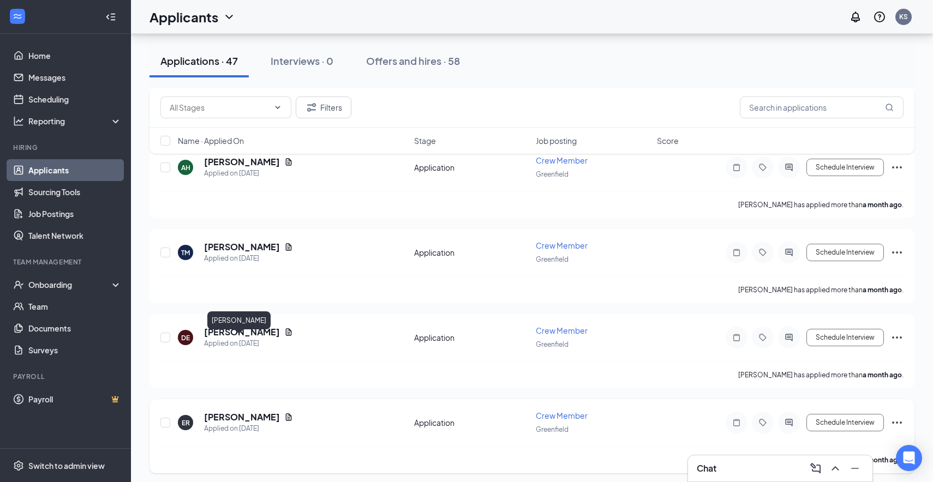
click at [250, 411] on h5 "[PERSON_NAME]" at bounding box center [242, 417] width 76 height 12
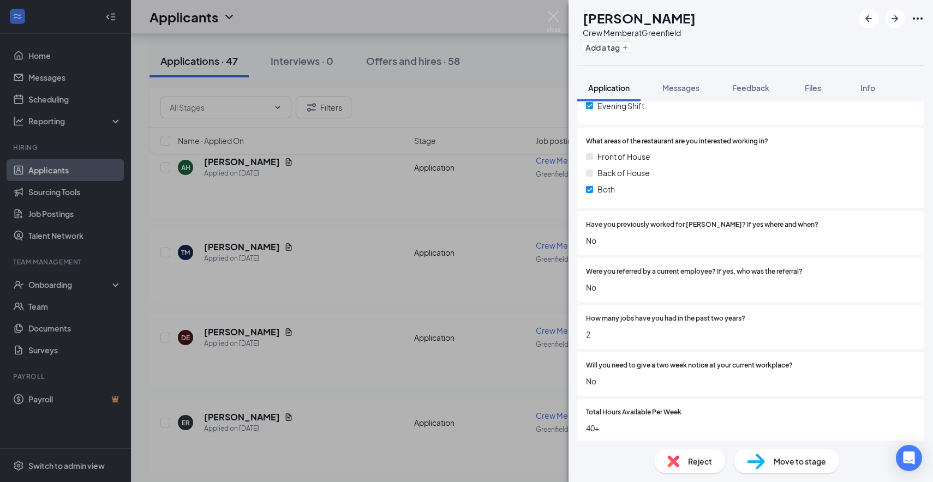
scroll to position [536, 0]
click at [749, 463] on img at bounding box center [756, 462] width 18 height 16
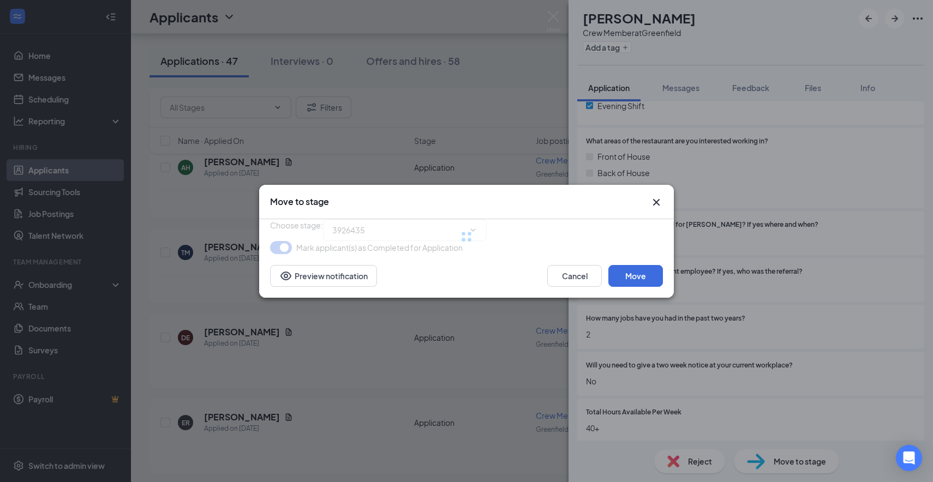
type input "Phone Screen Holding Stage (next stage)"
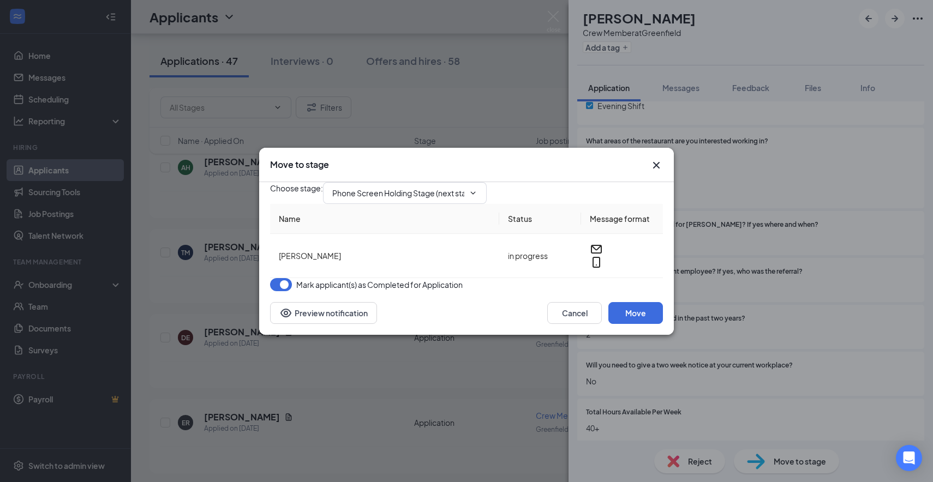
click at [655, 159] on icon "Cross" at bounding box center [656, 165] width 13 height 13
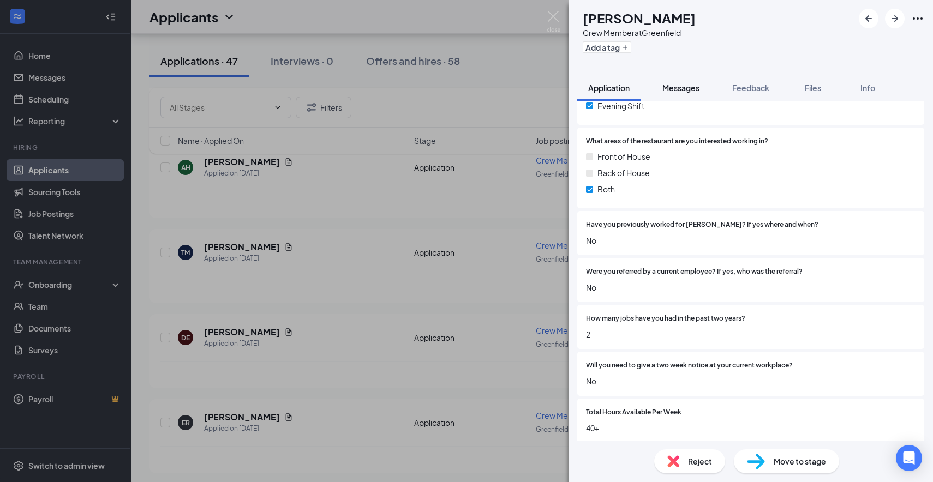
click at [673, 88] on span "Messages" at bounding box center [680, 88] width 37 height 10
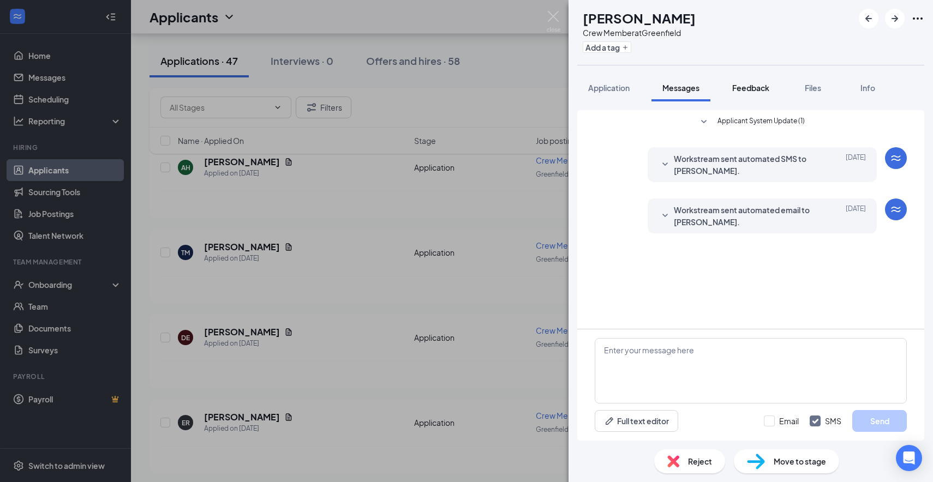
click at [736, 87] on span "Feedback" at bounding box center [750, 88] width 37 height 10
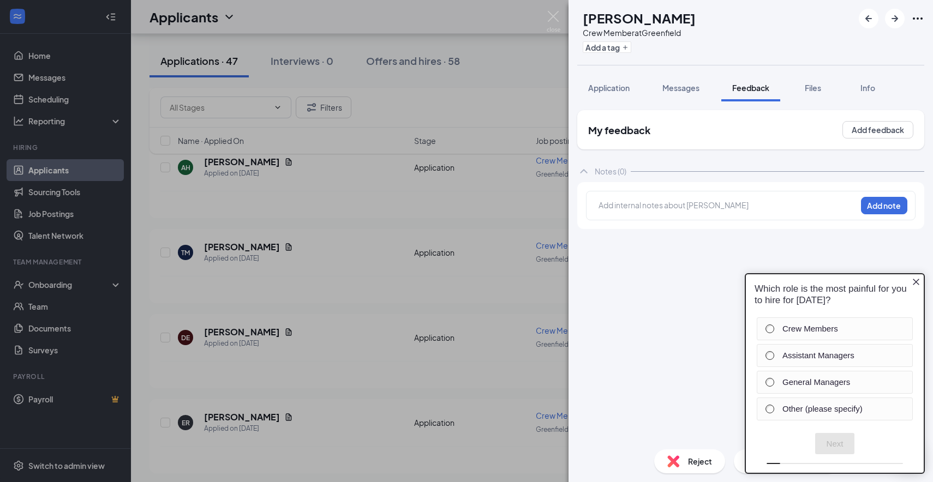
click at [914, 280] on icon "Close button" at bounding box center [915, 282] width 9 height 9
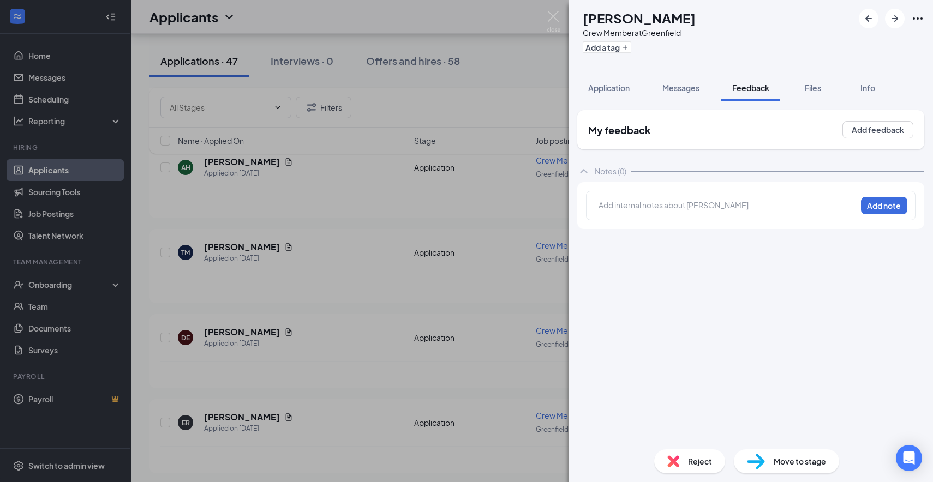
click at [696, 213] on div at bounding box center [727, 207] width 257 height 14
click at [691, 86] on span "Messages" at bounding box center [680, 88] width 37 height 10
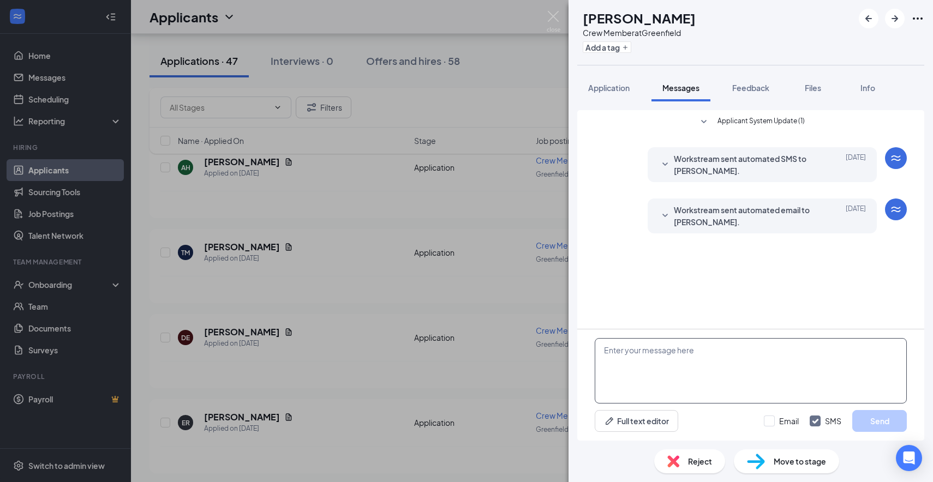
click at [673, 363] on textarea at bounding box center [751, 370] width 312 height 65
paste textarea "Hi there this is [PERSON_NAME] from [PERSON_NAME] Culvers, I wanted to see if y…"
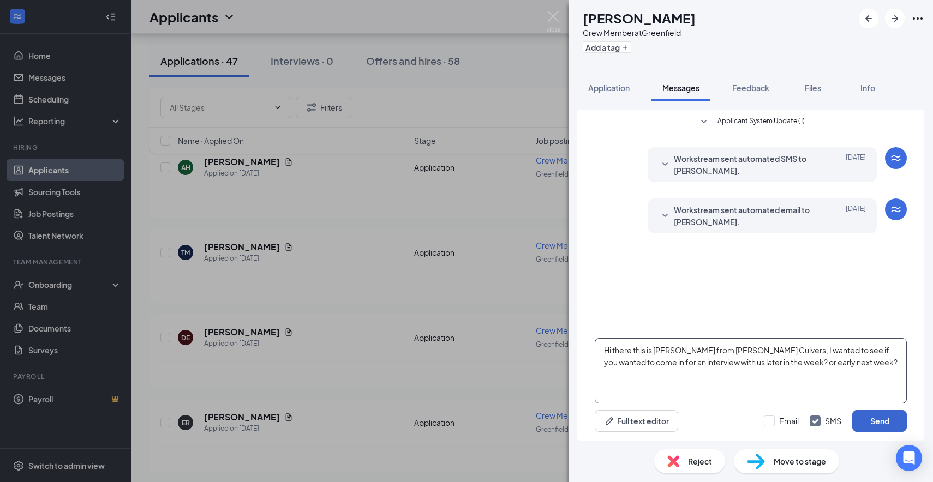
type textarea "Hi there this is [PERSON_NAME] from [PERSON_NAME] Culvers, I wanted to see if y…"
click at [868, 416] on button "Send" at bounding box center [879, 421] width 55 height 22
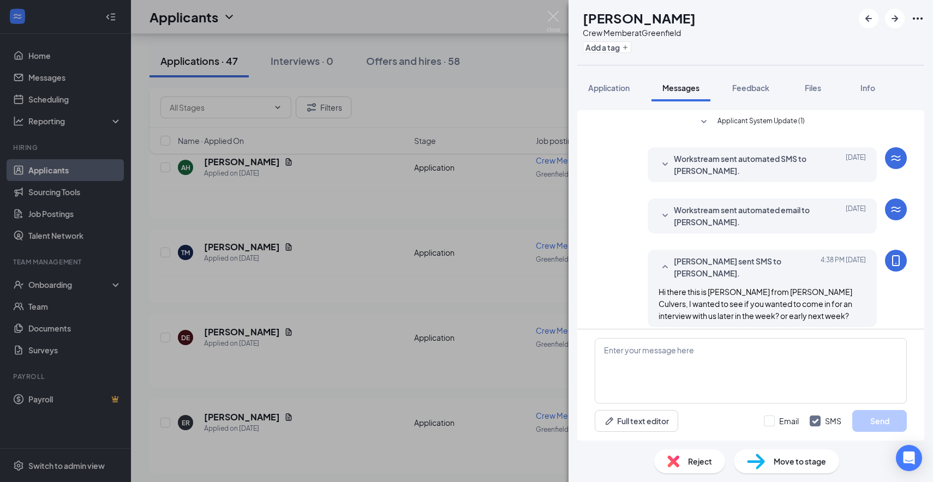
scroll to position [9, 0]
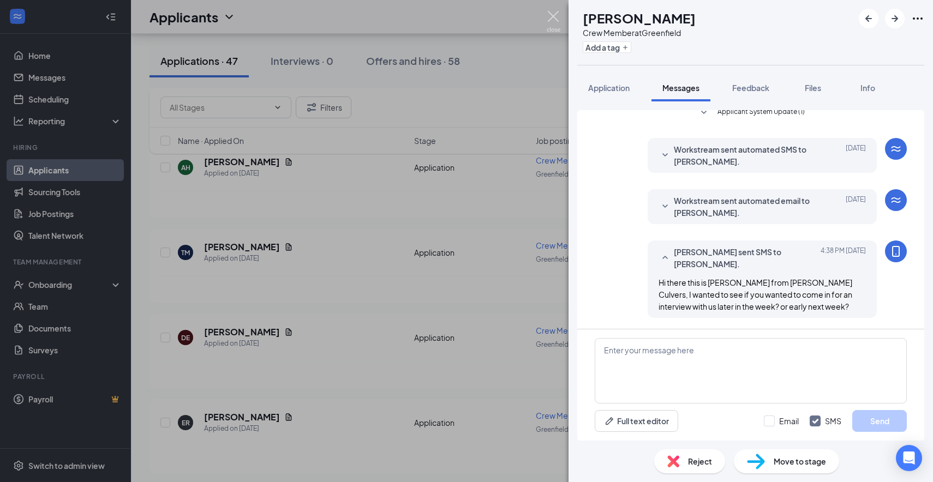
click at [550, 14] on img at bounding box center [554, 21] width 14 height 21
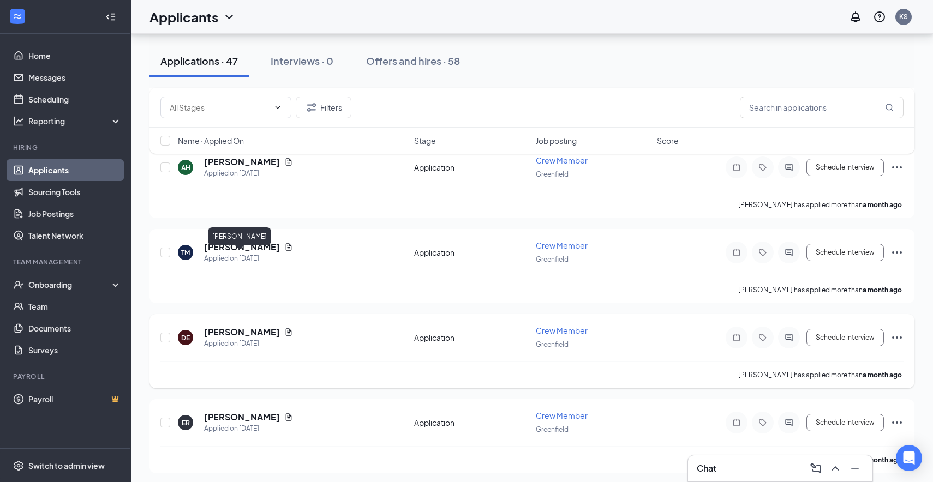
click at [232, 326] on h5 "[PERSON_NAME]" at bounding box center [242, 332] width 76 height 12
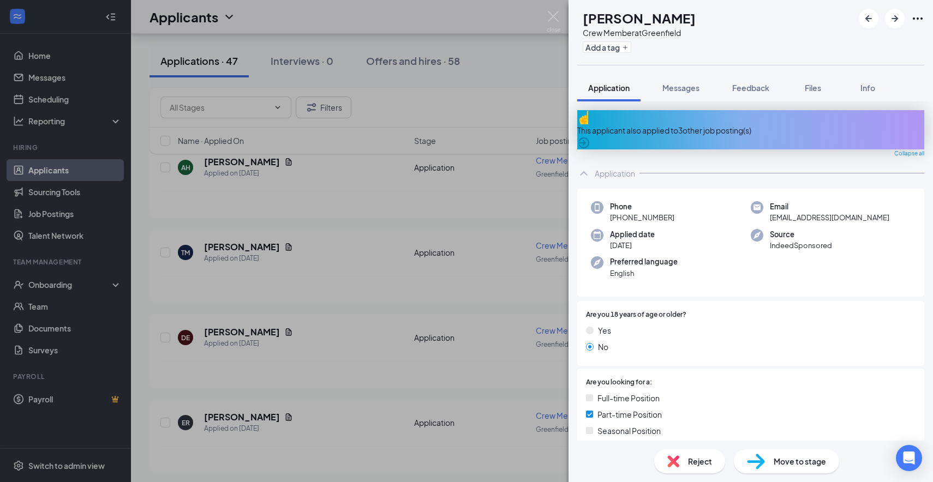
click at [634, 118] on div "This applicant also applied to 3 other job posting(s)" at bounding box center [750, 129] width 347 height 39
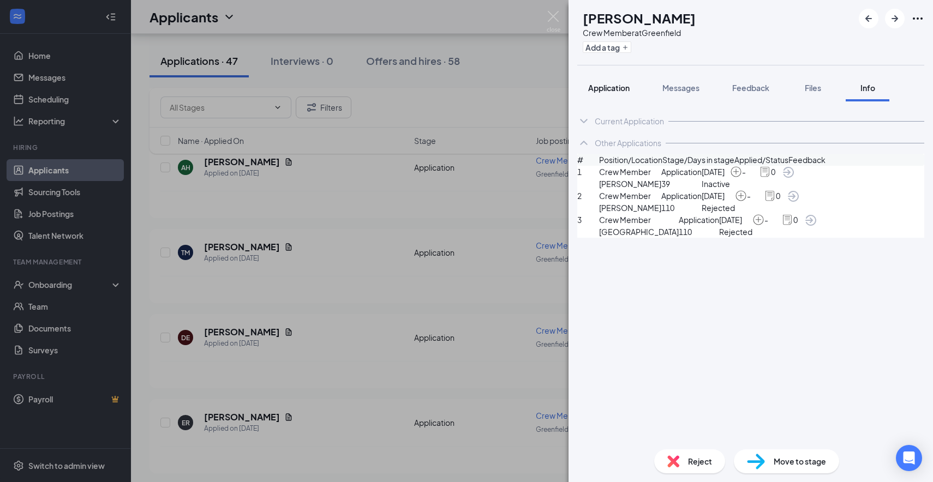
click at [599, 85] on span "Application" at bounding box center [608, 88] width 41 height 10
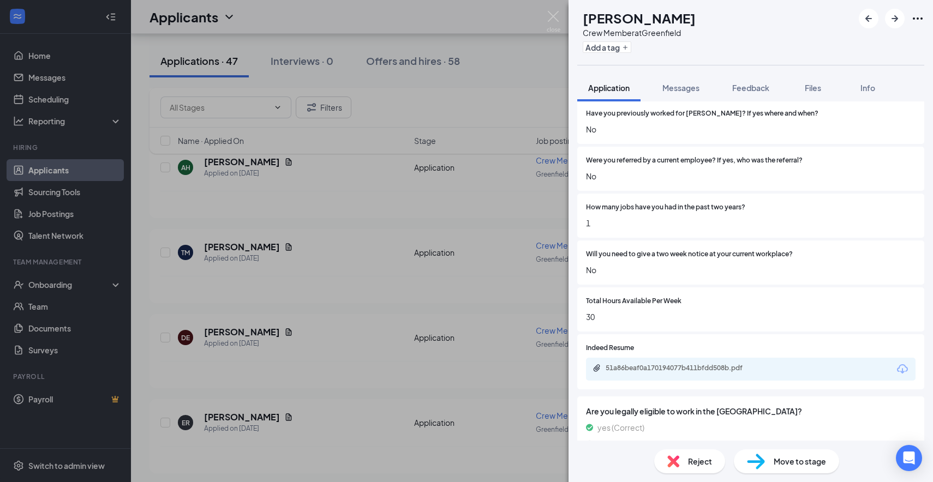
scroll to position [702, 0]
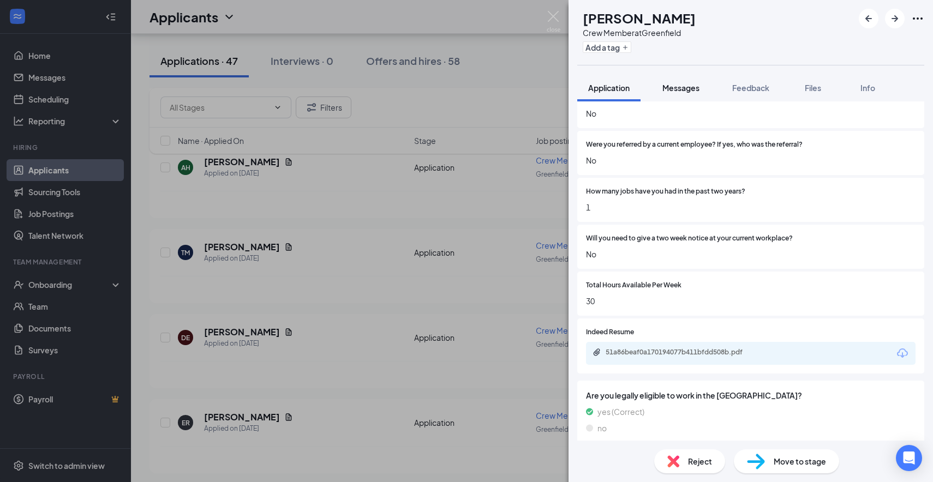
click at [671, 92] on span "Messages" at bounding box center [680, 88] width 37 height 10
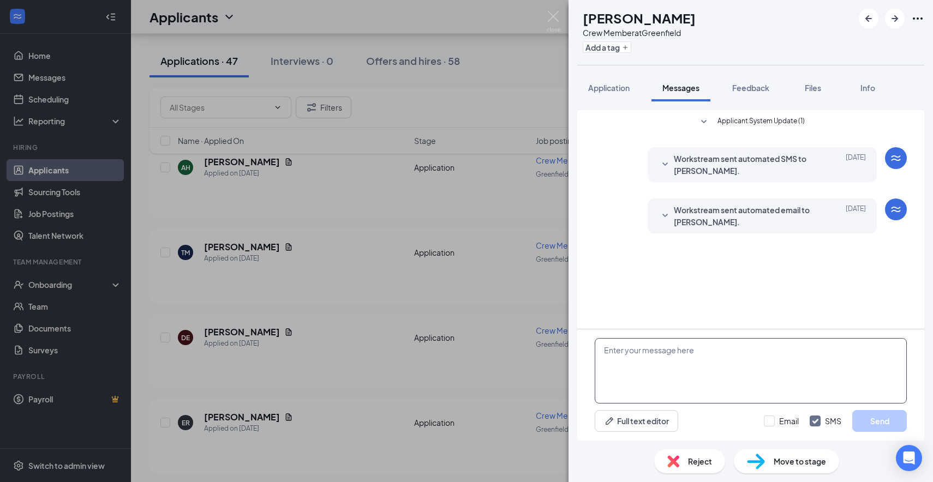
click at [661, 381] on textarea at bounding box center [751, 370] width 312 height 65
paste textarea "Hi there this is [PERSON_NAME] from [PERSON_NAME] Culvers, I wanted to see if y…"
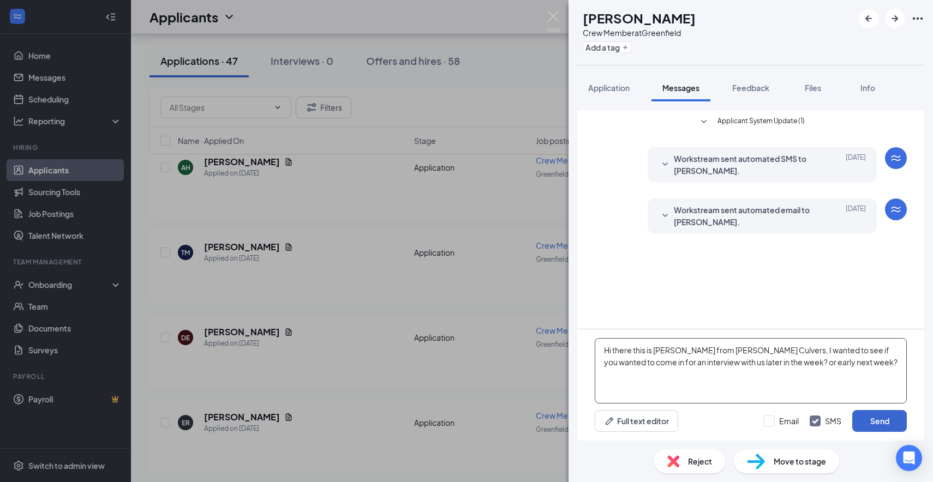
type textarea "Hi there this is [PERSON_NAME] from [PERSON_NAME] Culvers, I wanted to see if y…"
click at [873, 418] on button "Send" at bounding box center [879, 421] width 55 height 22
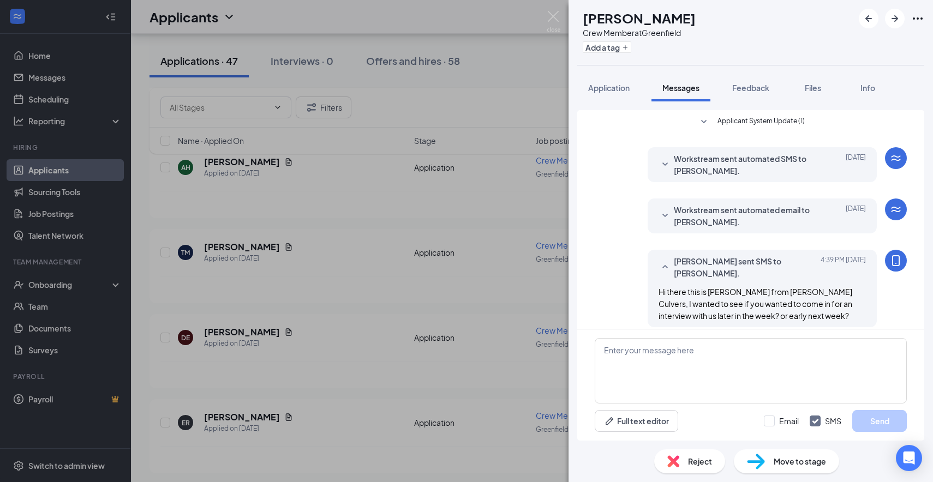
scroll to position [9, 0]
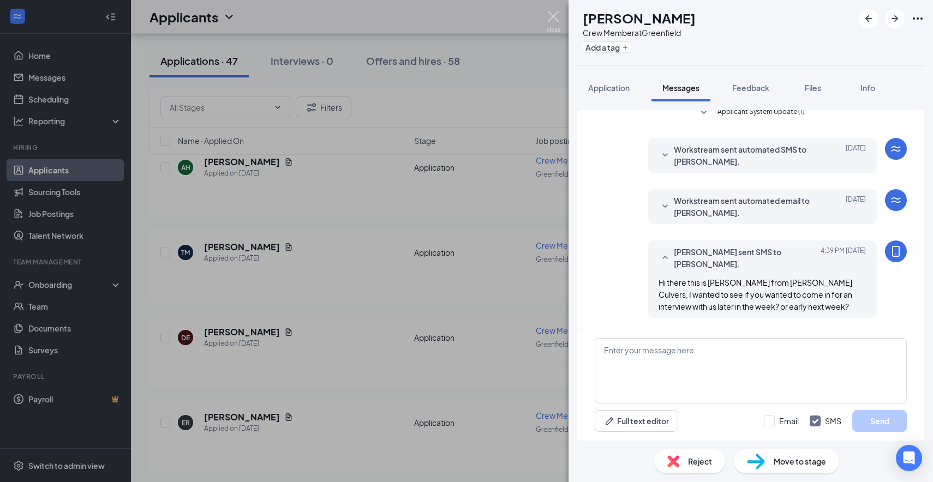
click at [554, 18] on img at bounding box center [554, 21] width 14 height 21
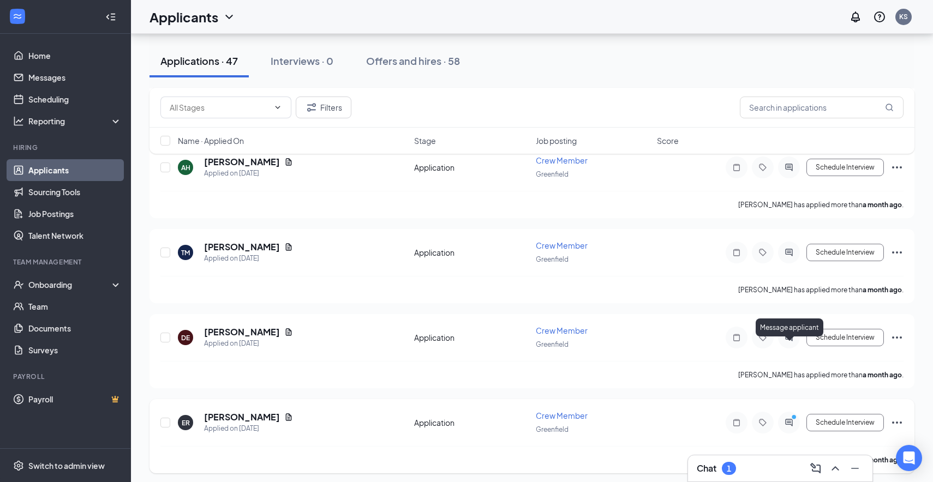
click at [790, 418] on icon "ActiveChat" at bounding box center [788, 422] width 13 height 9
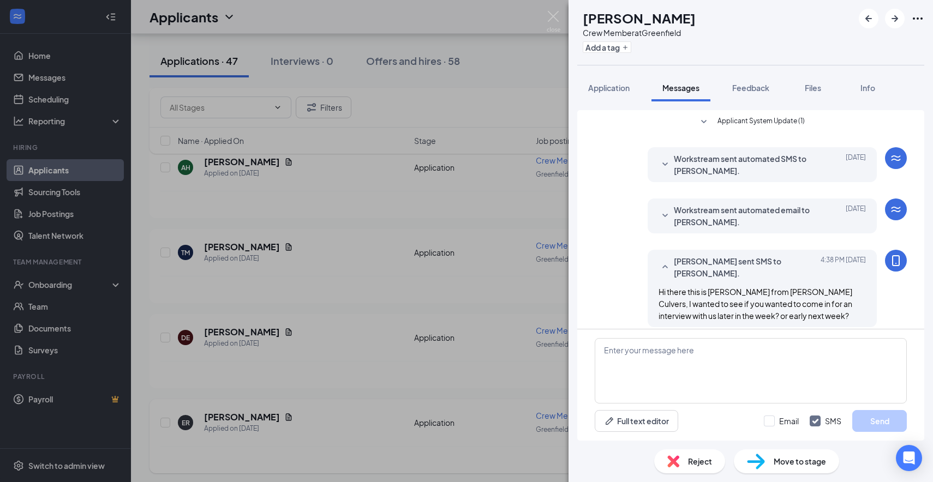
scroll to position [68, 0]
